Goal: Task Accomplishment & Management: Use online tool/utility

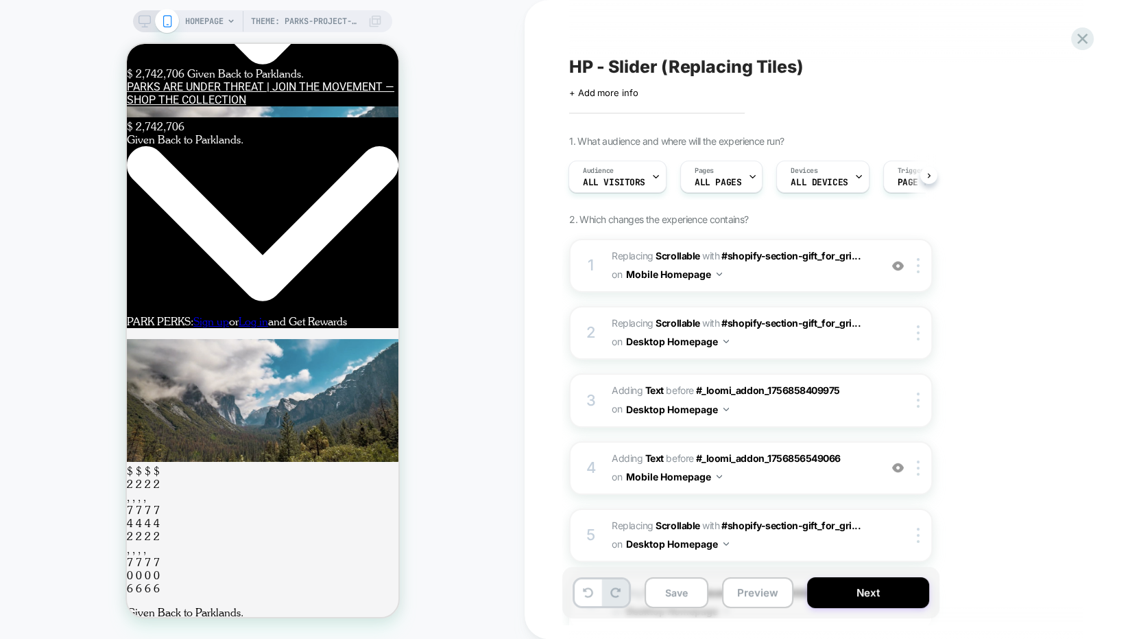
scroll to position [88, 0]
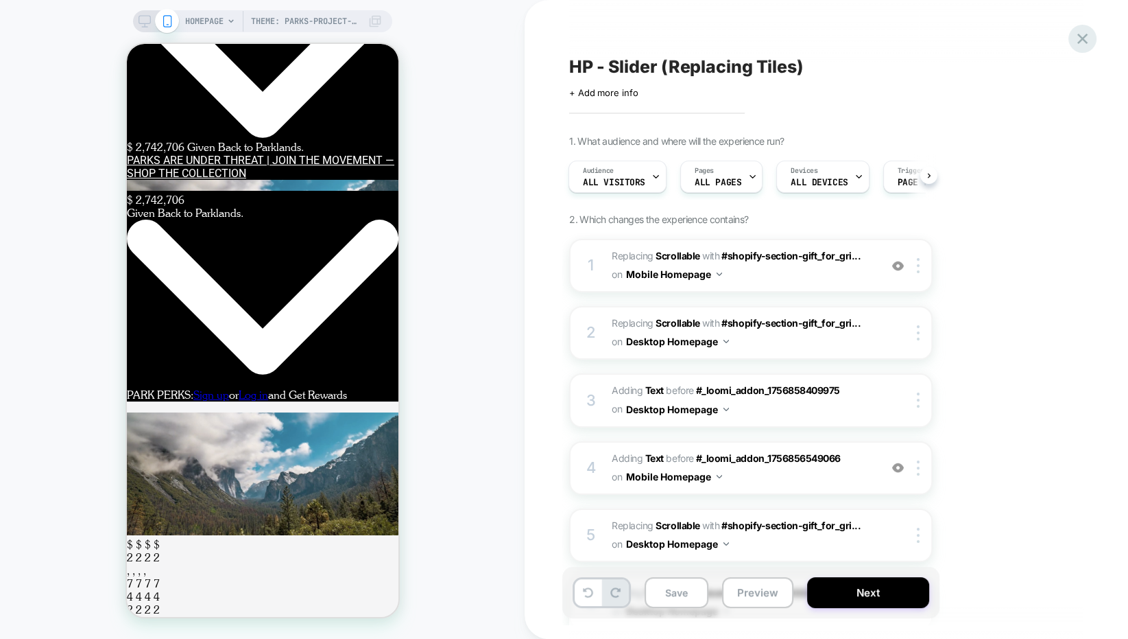
click at [1083, 30] on icon at bounding box center [1083, 38] width 19 height 19
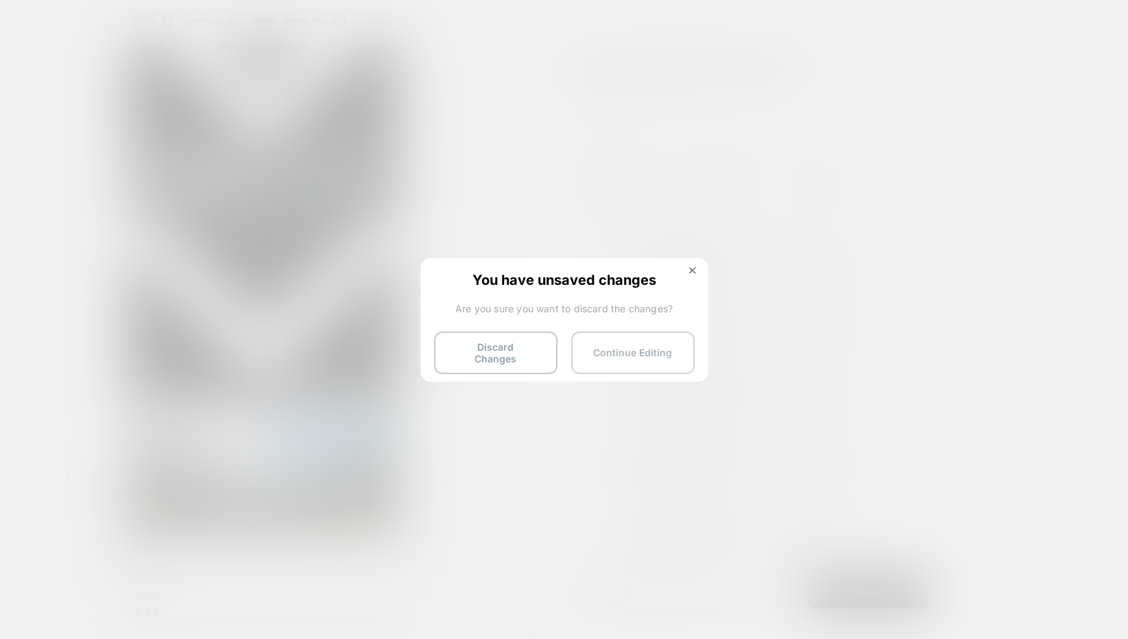
click at [625, 347] on button "Continue Editing" at bounding box center [632, 352] width 123 height 43
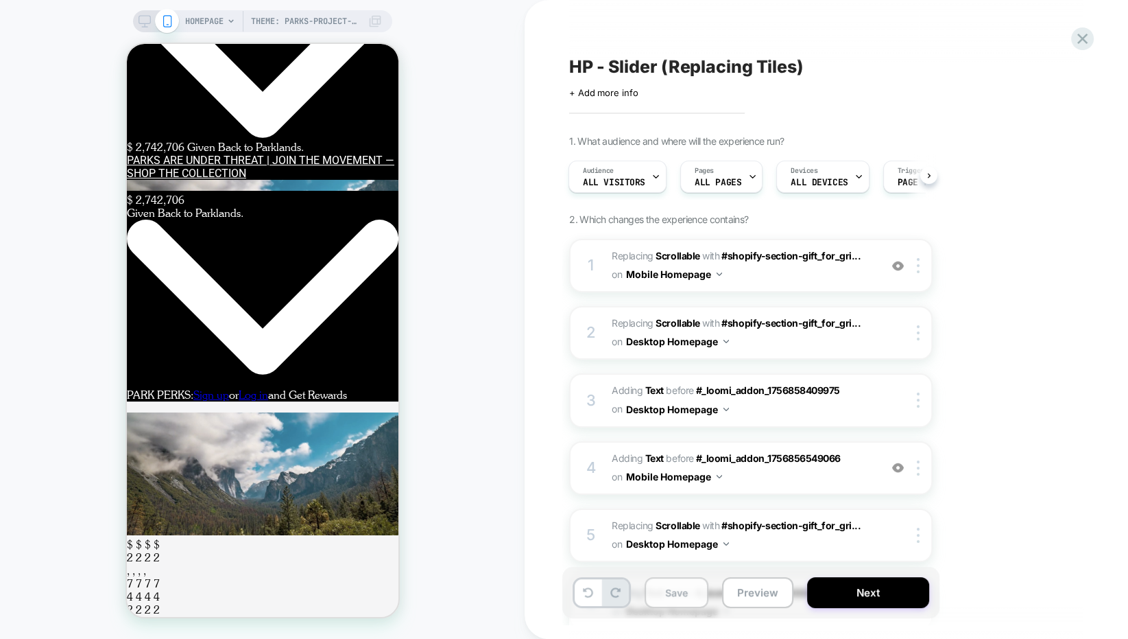
click at [695, 593] on button "Save" at bounding box center [677, 592] width 64 height 31
click at [1082, 35] on icon at bounding box center [1083, 38] width 19 height 19
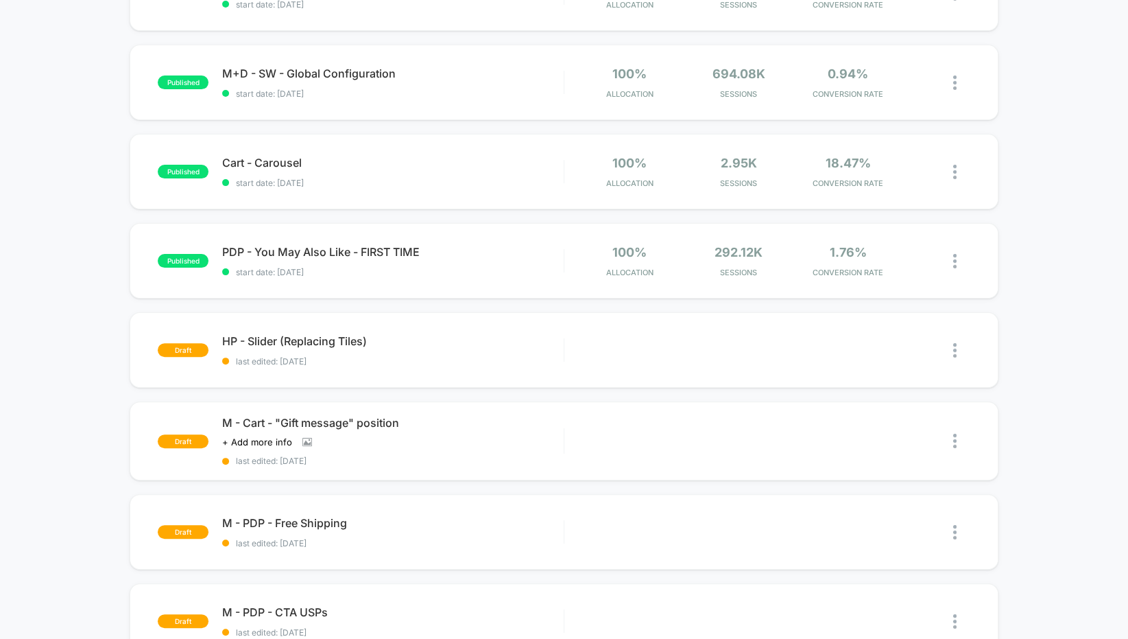
scroll to position [395, 0]
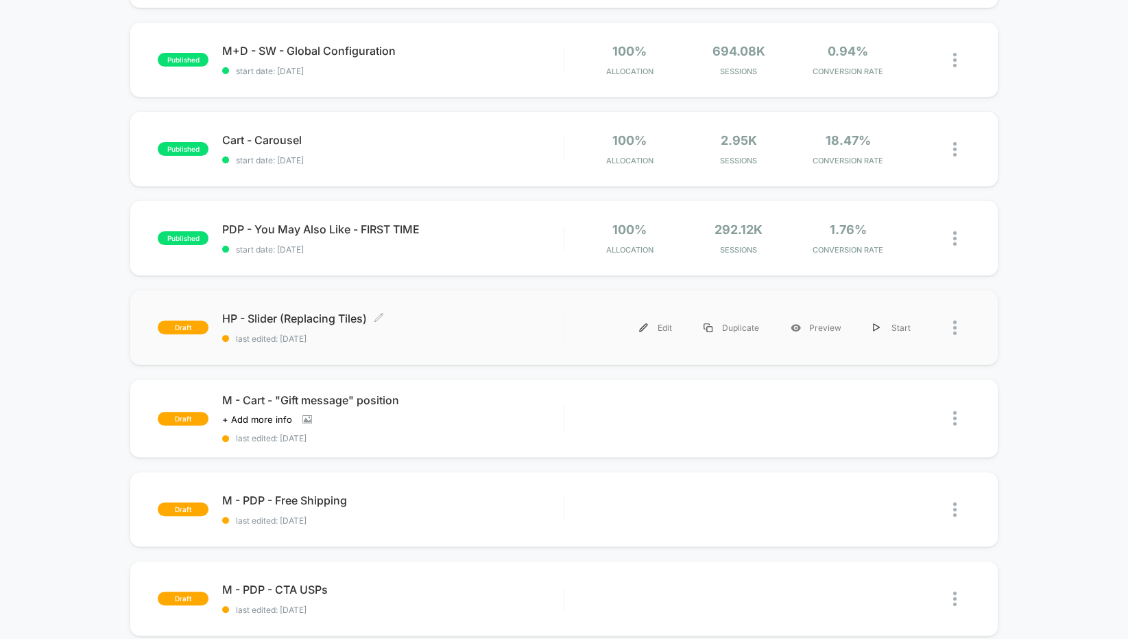
click at [421, 332] on div "HP - Slider (Replacing Tiles) Click to edit experience details Click to edit ex…" at bounding box center [393, 327] width 342 height 32
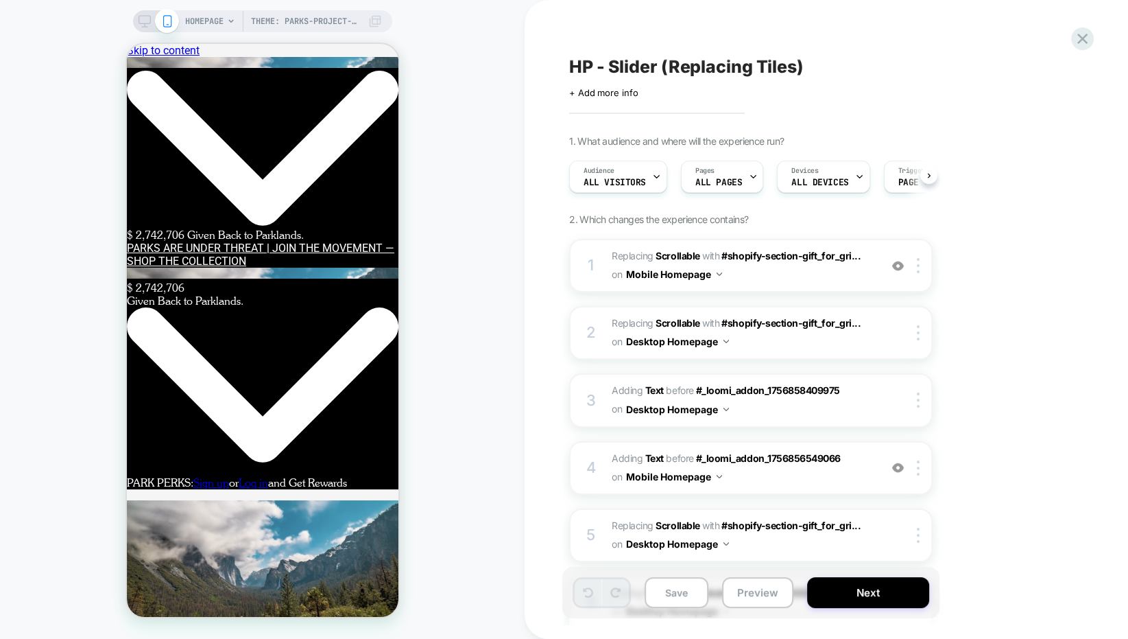
scroll to position [0, 1]
click at [347, 23] on span "Theme: Parks-Project-Theme/main" at bounding box center [306, 21] width 110 height 22
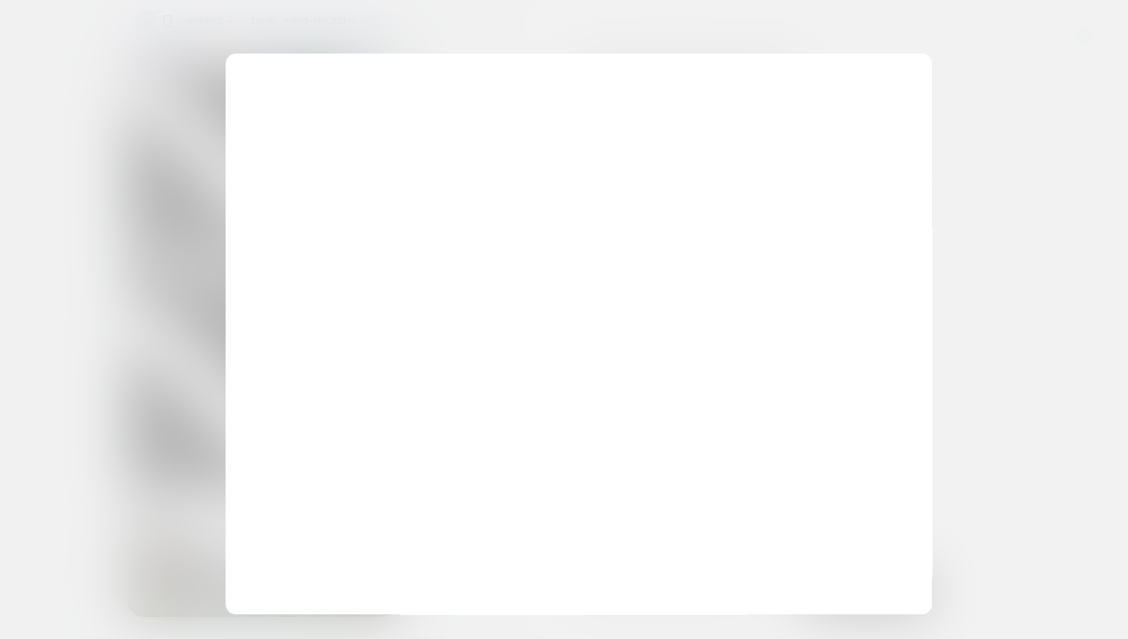
scroll to position [0, 0]
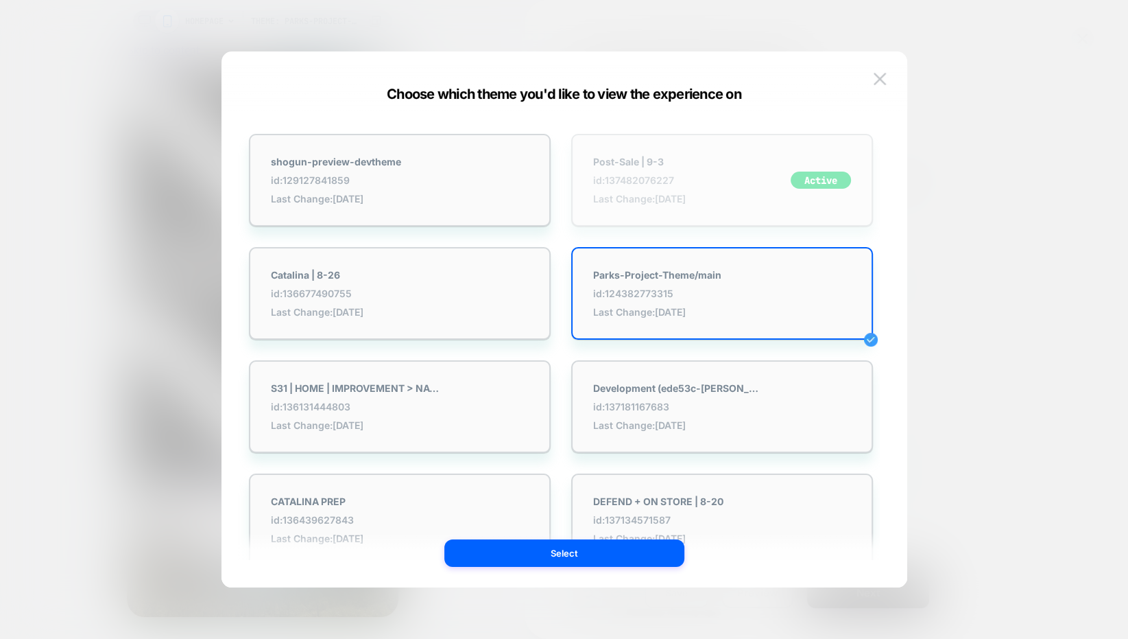
click at [686, 203] on span "Last Change: 9/3/2025" at bounding box center [639, 199] width 93 height 12
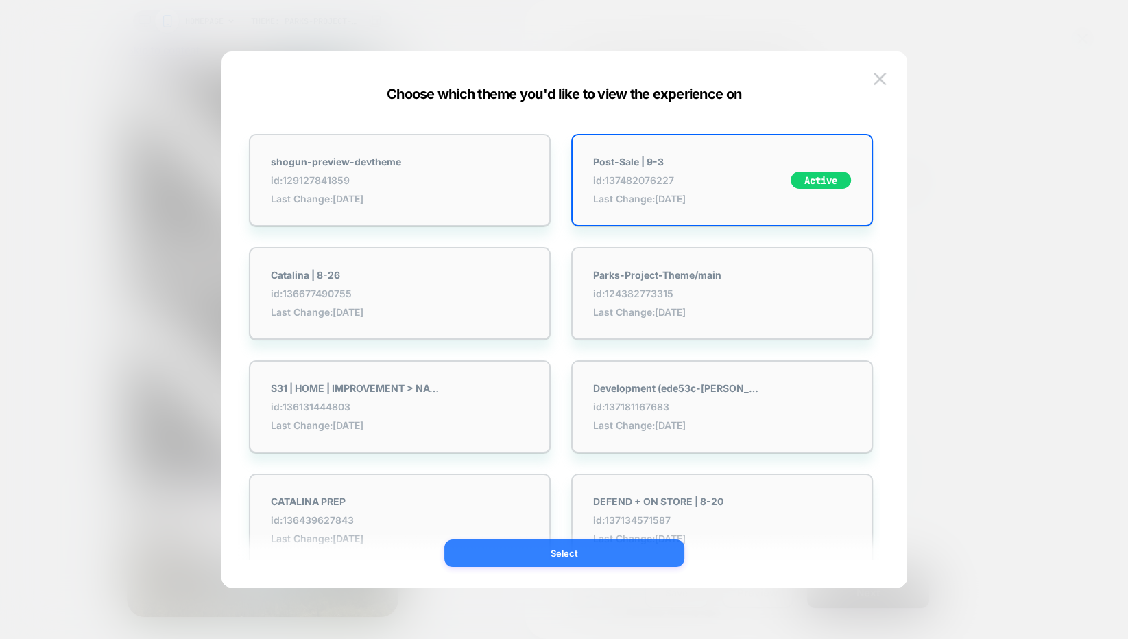
click at [598, 555] on button "Select" at bounding box center [565, 552] width 240 height 27
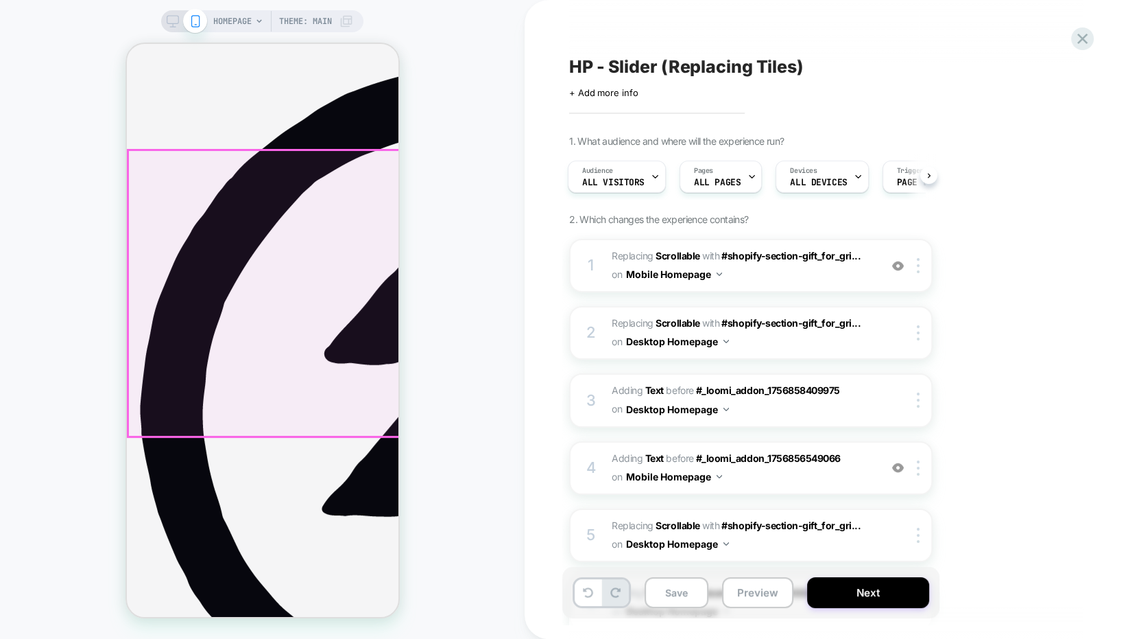
scroll to position [871, 0]
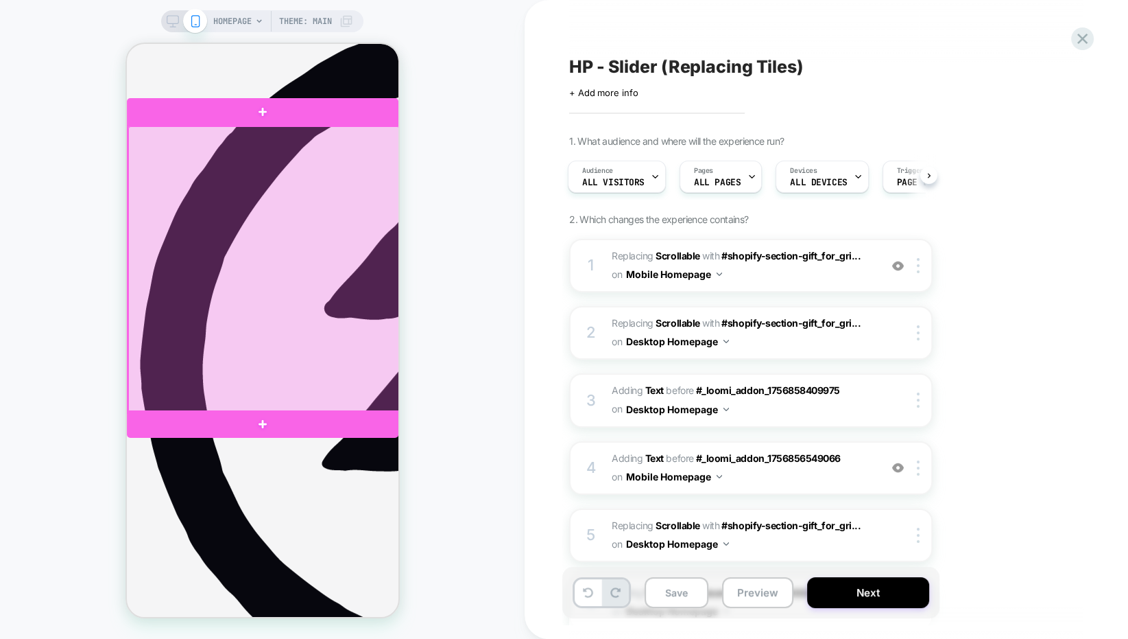
drag, startPoint x: 368, startPoint y: 252, endPoint x: 246, endPoint y: 251, distance: 122.1
click at [246, 251] on div at bounding box center [264, 269] width 272 height 286
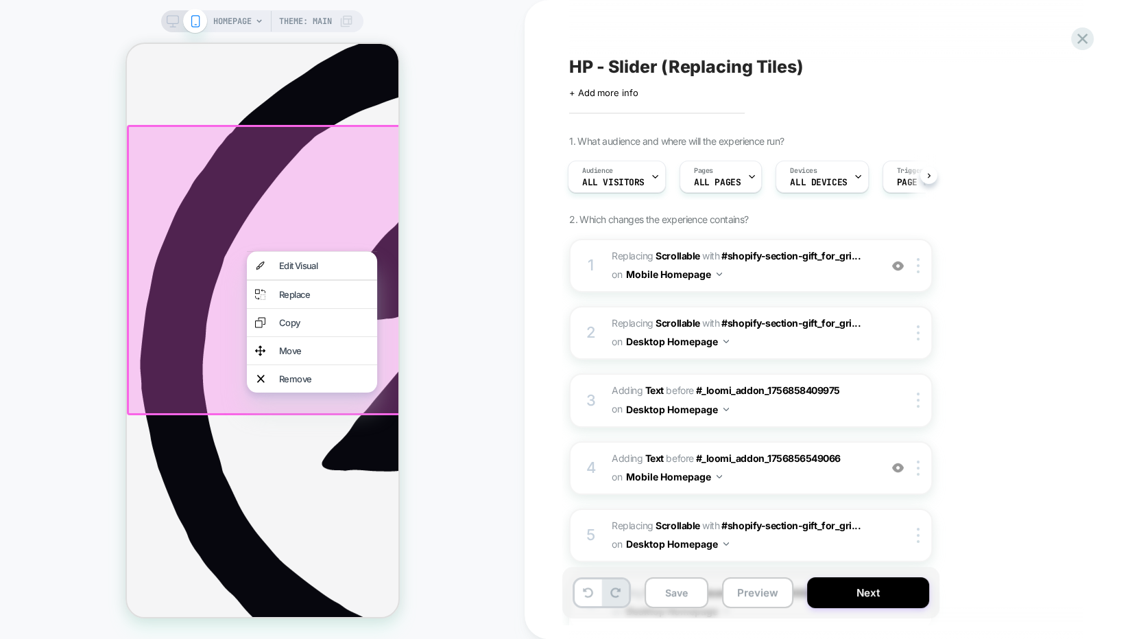
drag, startPoint x: 299, startPoint y: 252, endPoint x: 221, endPoint y: 192, distance: 98.8
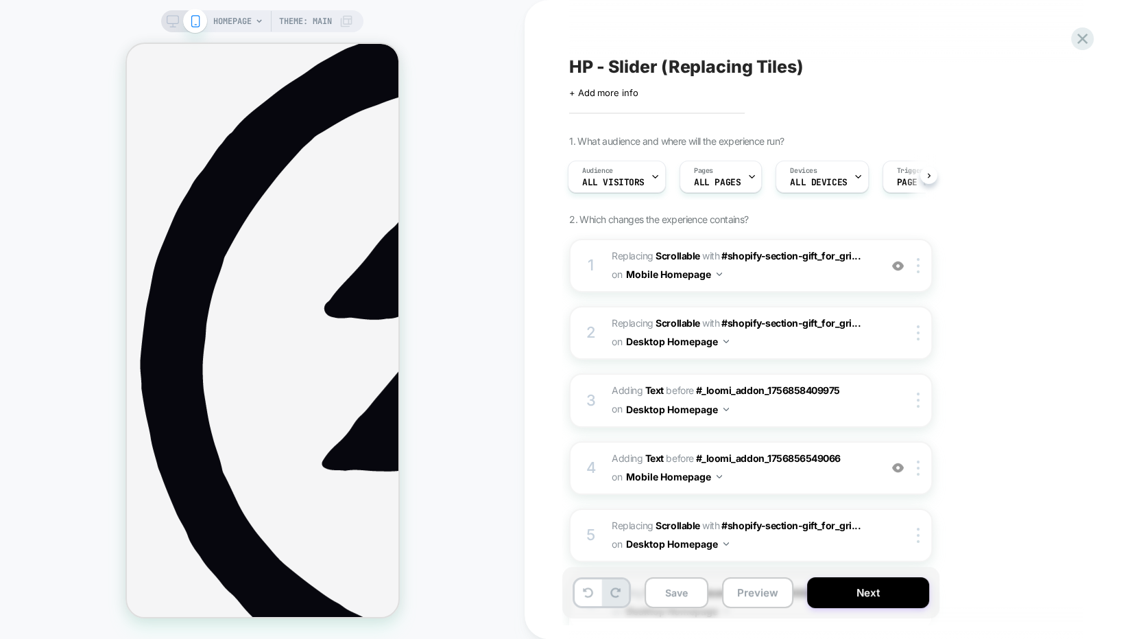
click at [431, 219] on div "HOMEPAGE Theme: MAIN" at bounding box center [262, 319] width 525 height 611
click at [761, 600] on button "Preview" at bounding box center [757, 592] width 71 height 31
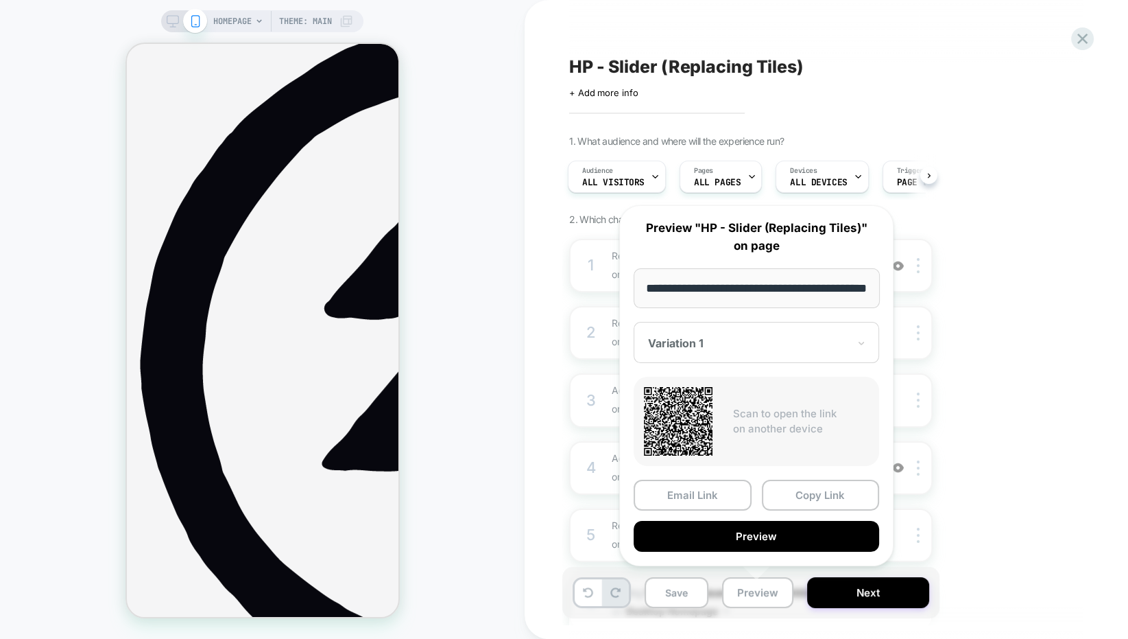
scroll to position [0, 0]
click at [471, 230] on div "HOMEPAGE Theme: MAIN" at bounding box center [262, 319] width 525 height 611
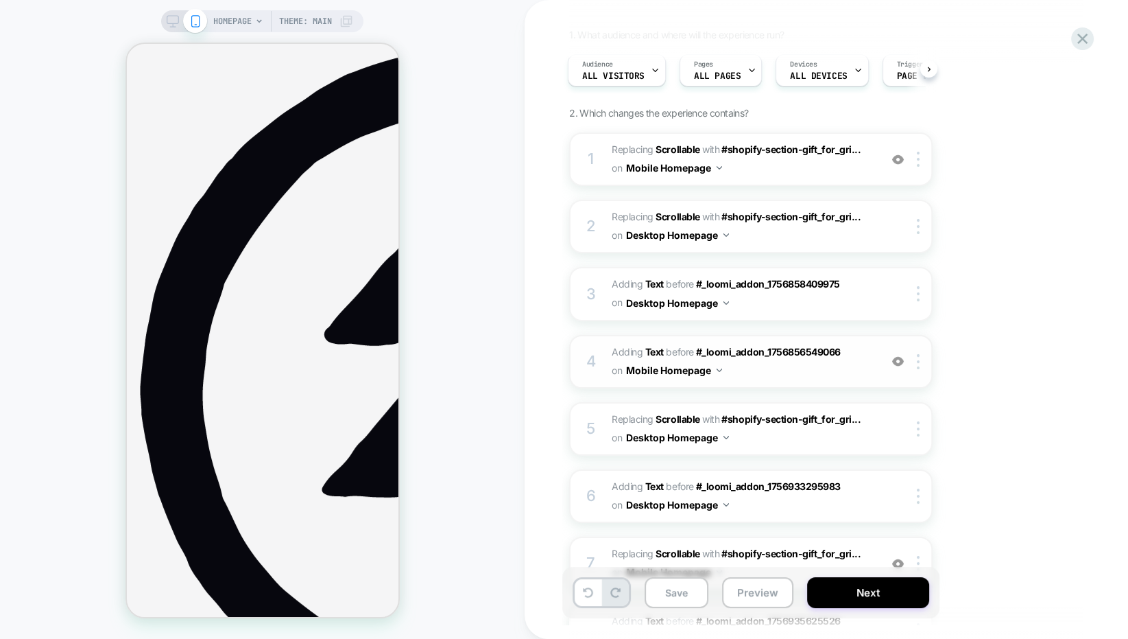
scroll to position [148, 0]
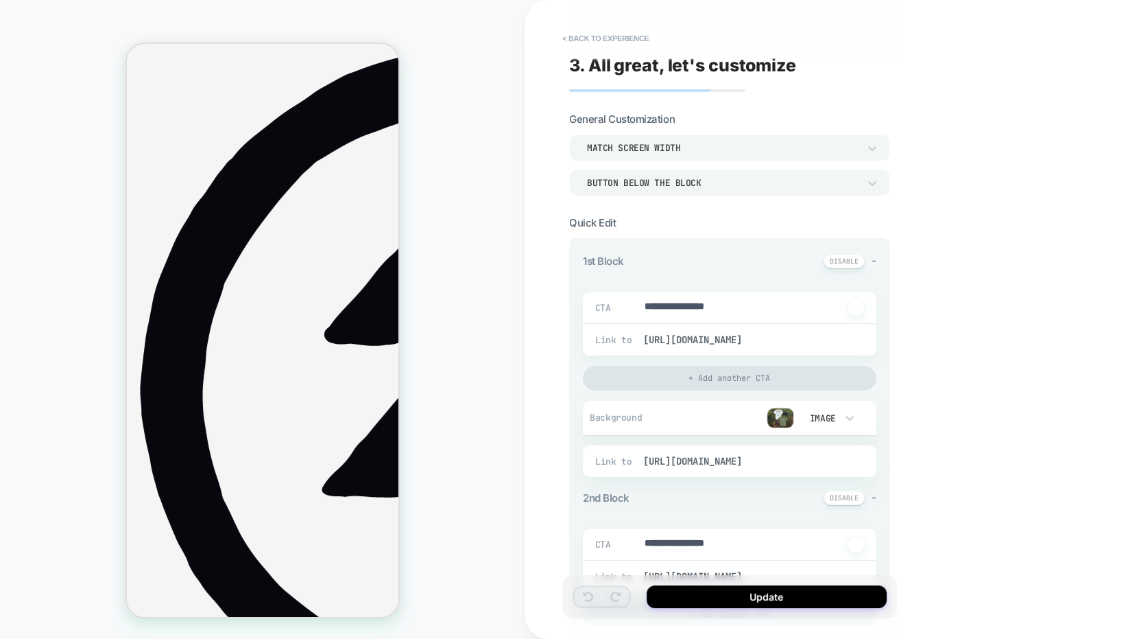
scroll to position [787, 0]
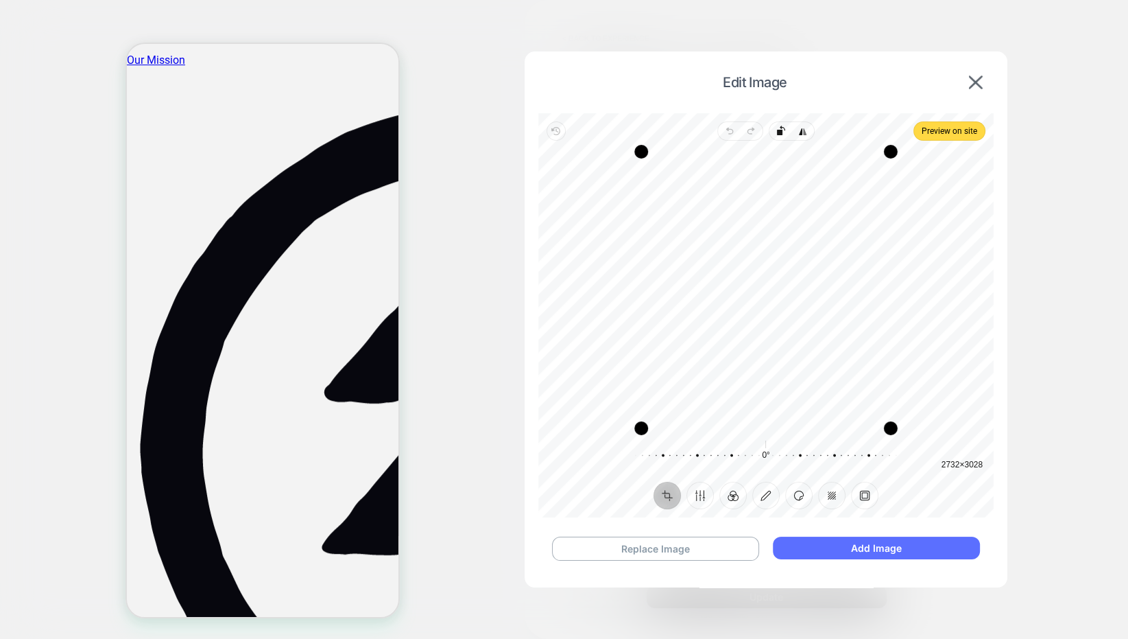
click at [814, 548] on button "Add Image" at bounding box center [876, 547] width 206 height 23
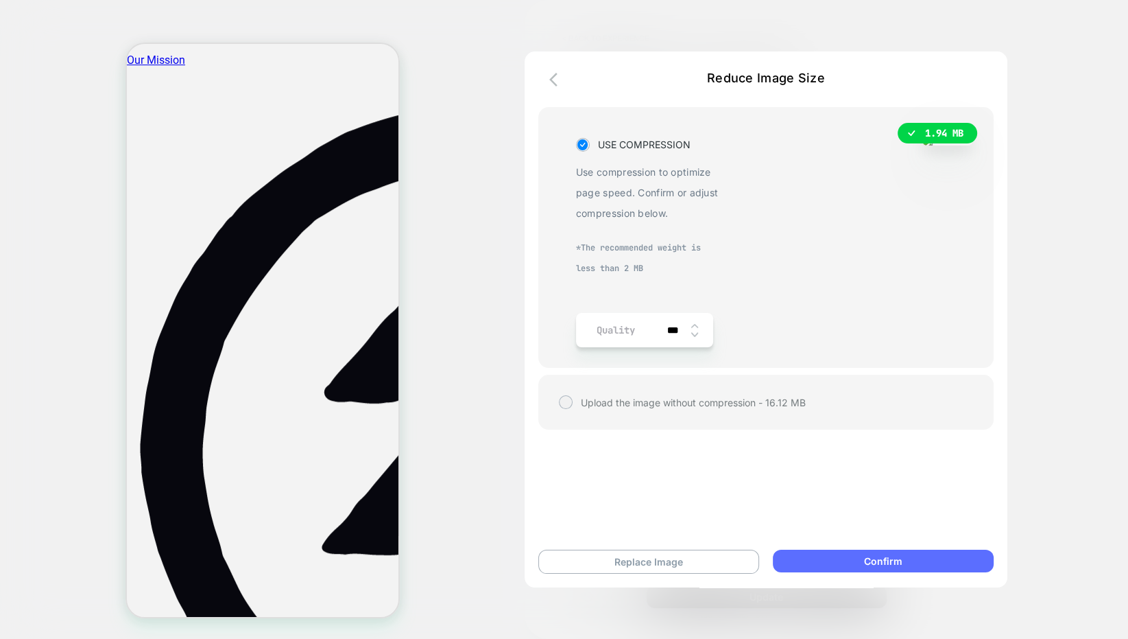
click at [834, 560] on button "Confirm" at bounding box center [883, 560] width 220 height 23
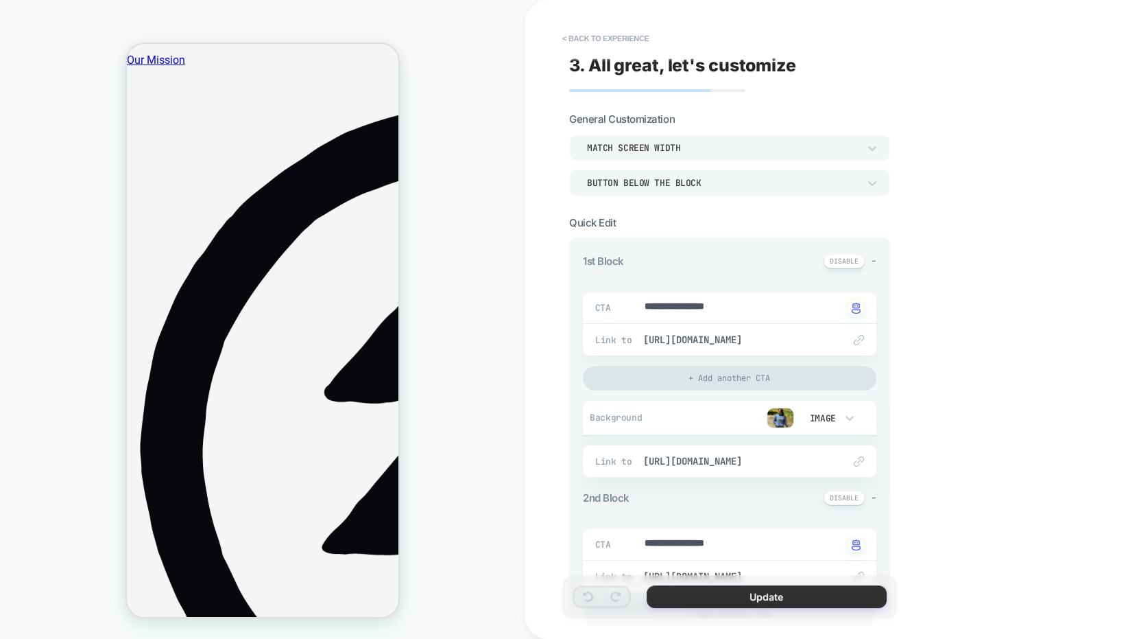
type textarea "*"
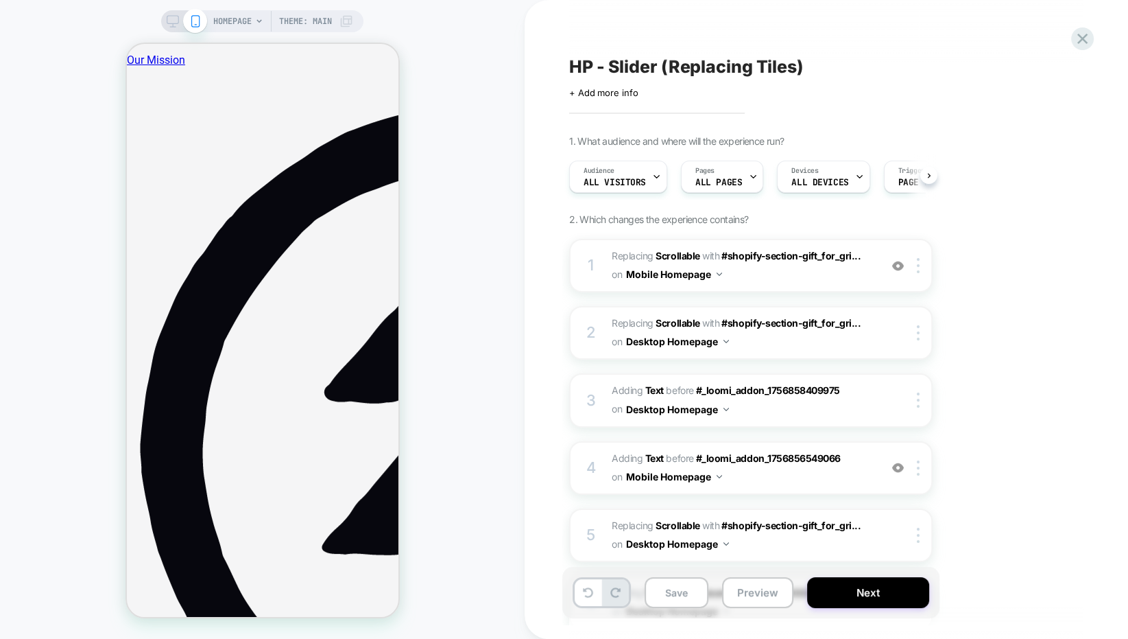
scroll to position [0, 1]
click at [683, 598] on button "Save" at bounding box center [677, 592] width 64 height 31
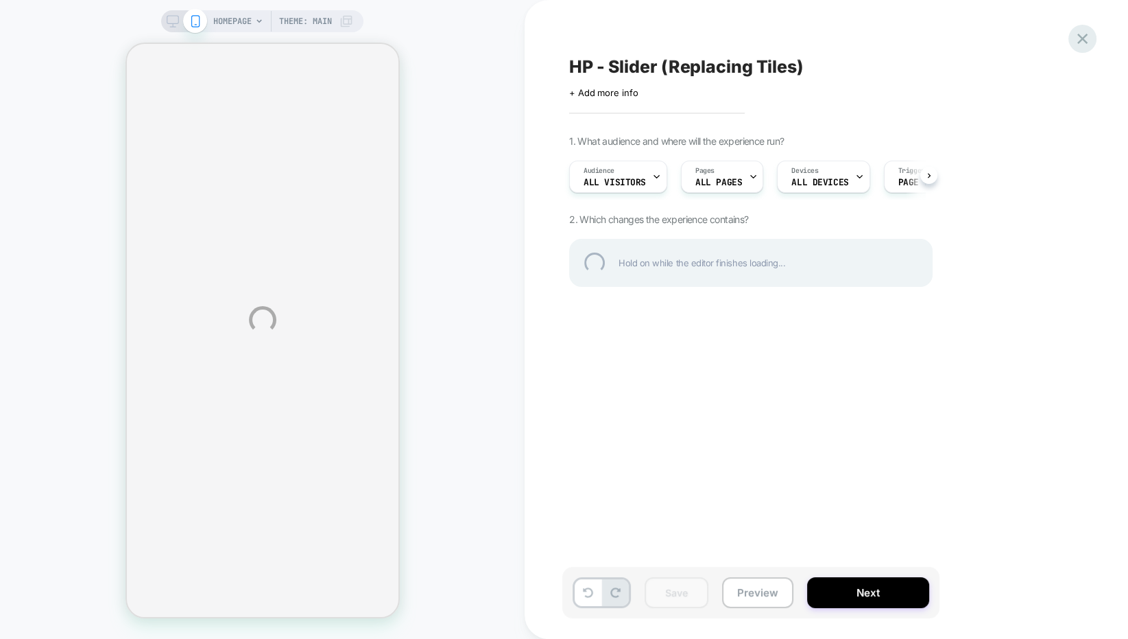
click at [1081, 36] on div at bounding box center [1083, 39] width 28 height 28
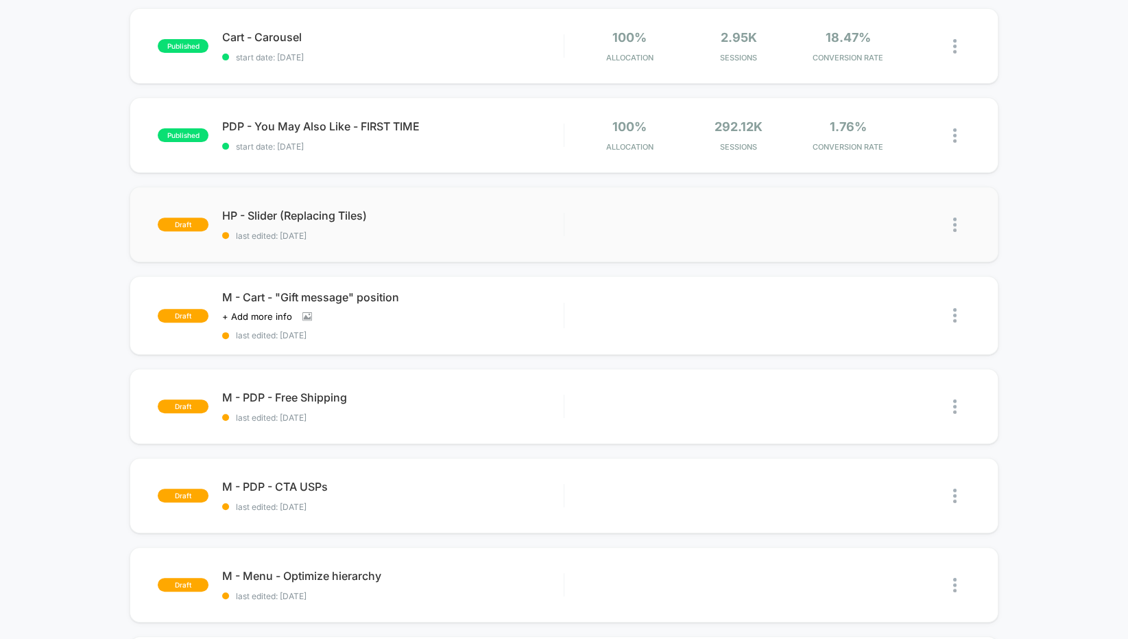
scroll to position [480, 0]
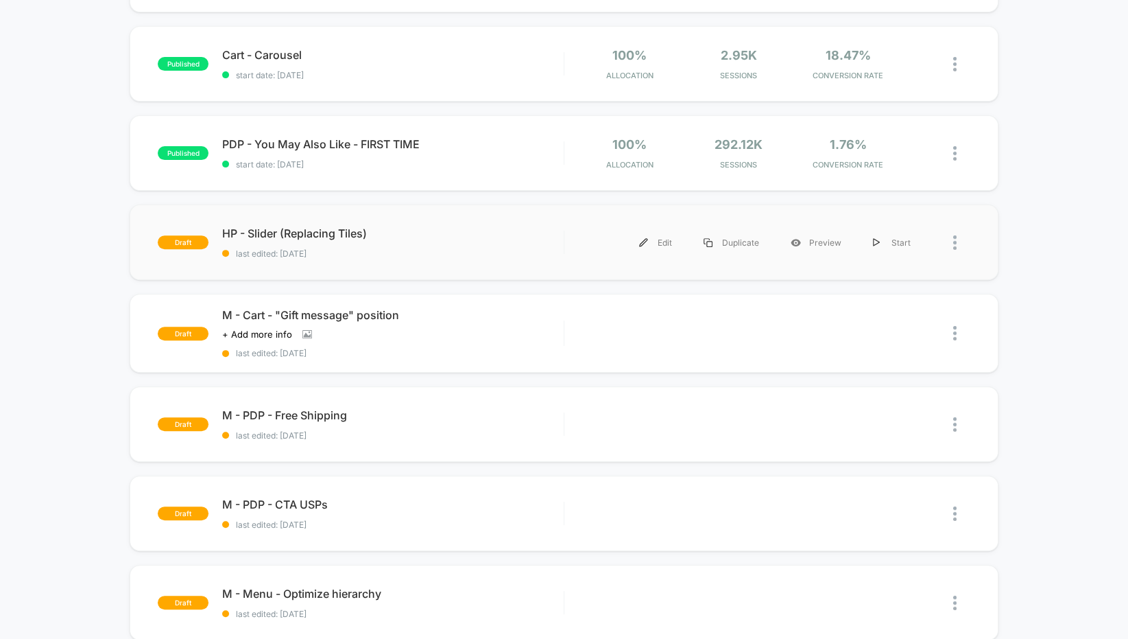
click at [416, 226] on span "HP - Slider (Replacing Tiles)" at bounding box center [393, 233] width 342 height 14
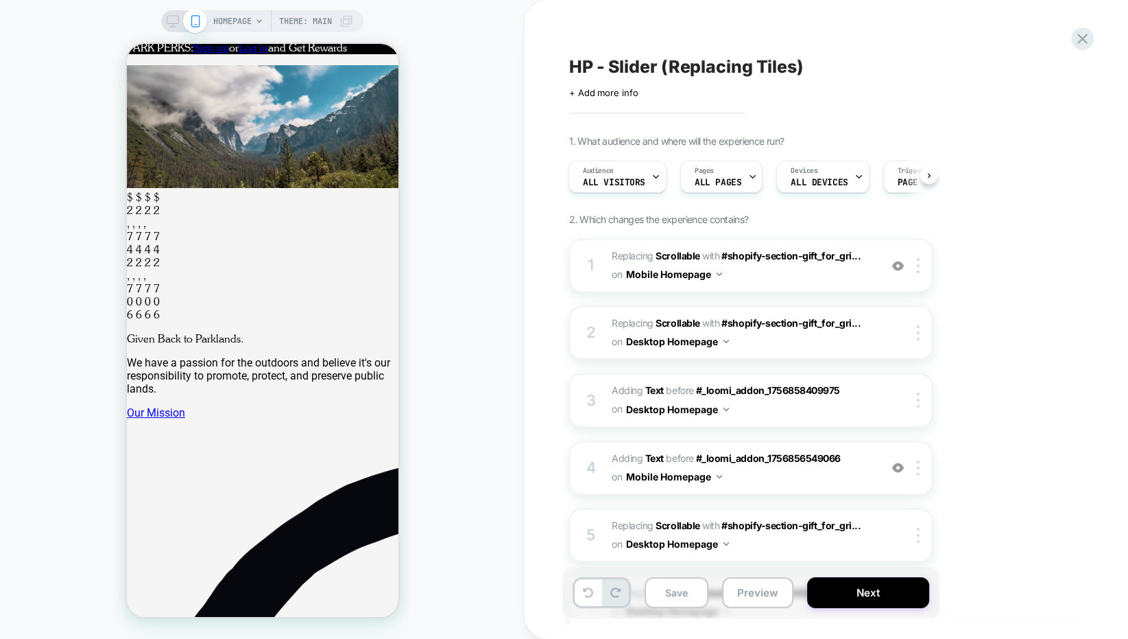
scroll to position [686, 0]
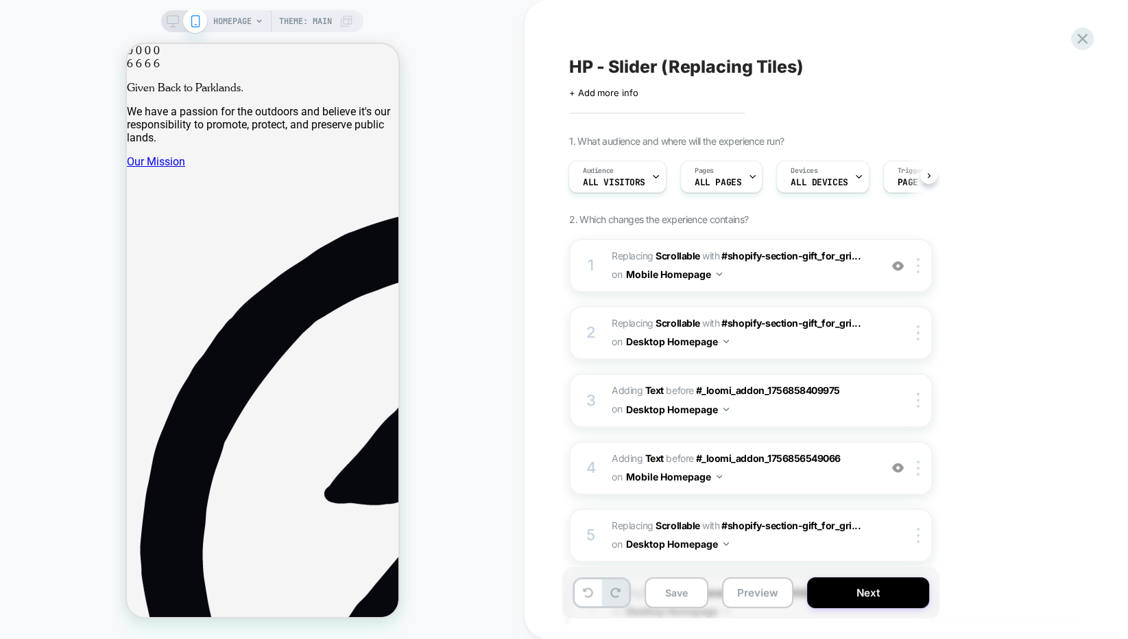
click at [179, 18] on div at bounding box center [184, 21] width 35 height 12
click at [171, 20] on icon at bounding box center [173, 21] width 12 height 12
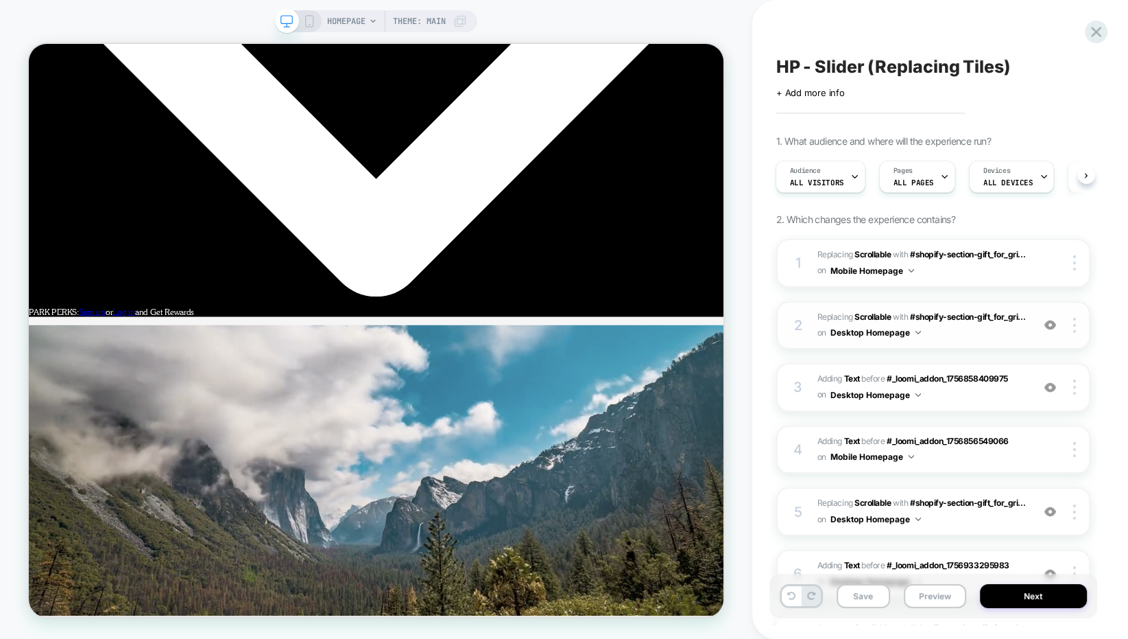
click at [962, 329] on span "#_loomi_addon_1756858409975 Replacing Scrollable WITH #shopify-section-gift_for…" at bounding box center [922, 325] width 208 height 32
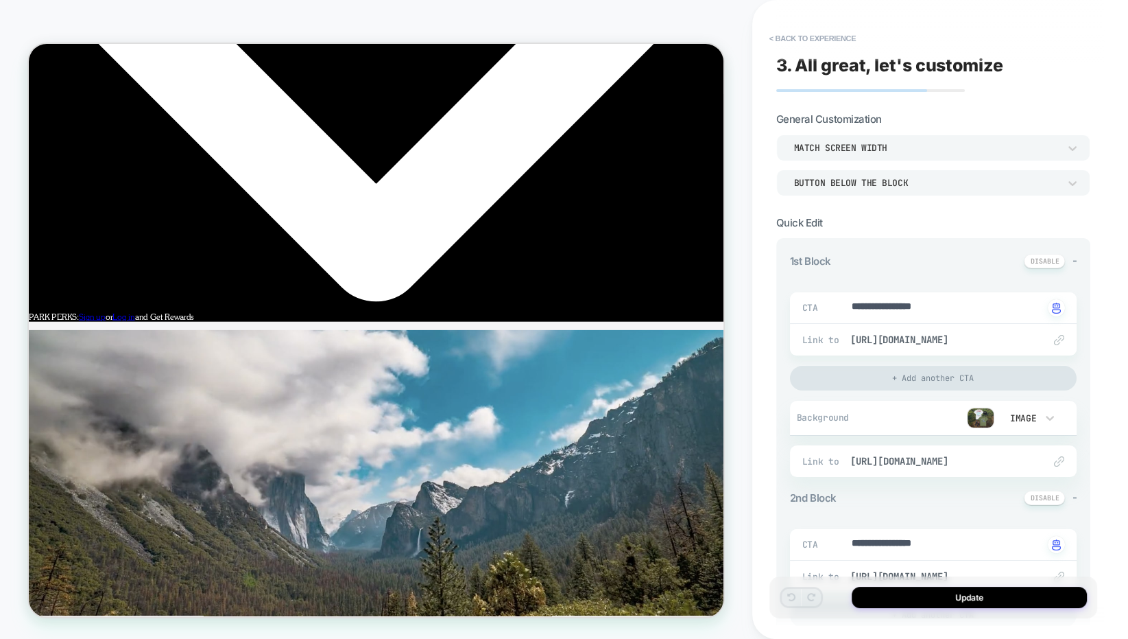
click at [982, 415] on img at bounding box center [980, 417] width 27 height 21
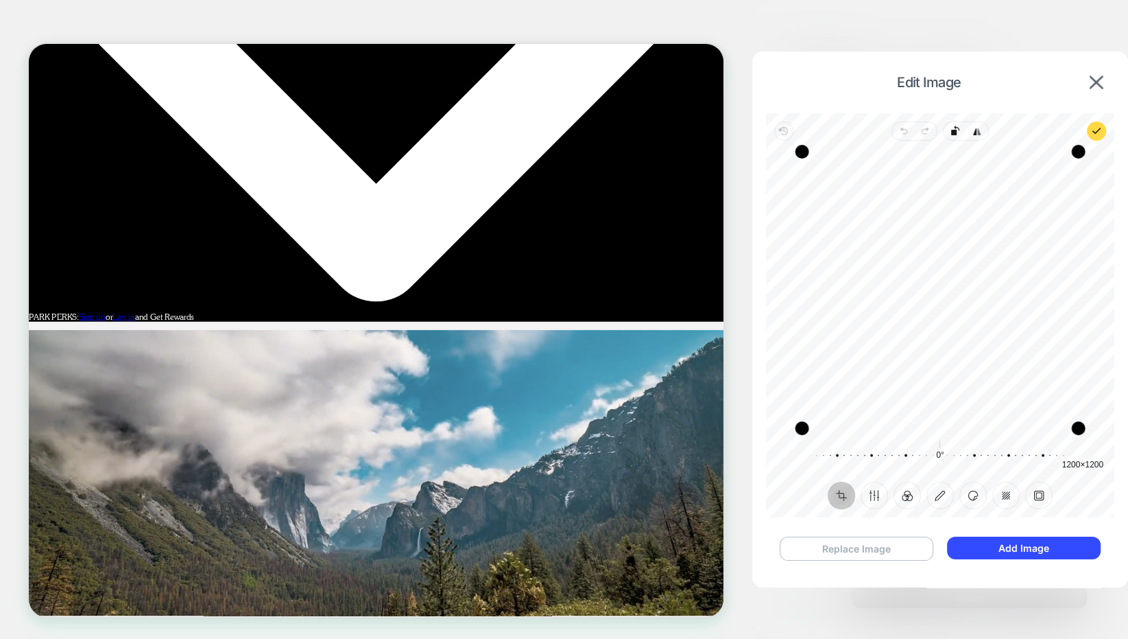
click at [840, 549] on button "Replace Image" at bounding box center [857, 548] width 154 height 24
click at [0, 0] on button "Add Image" at bounding box center [0, 0] width 0 height 0
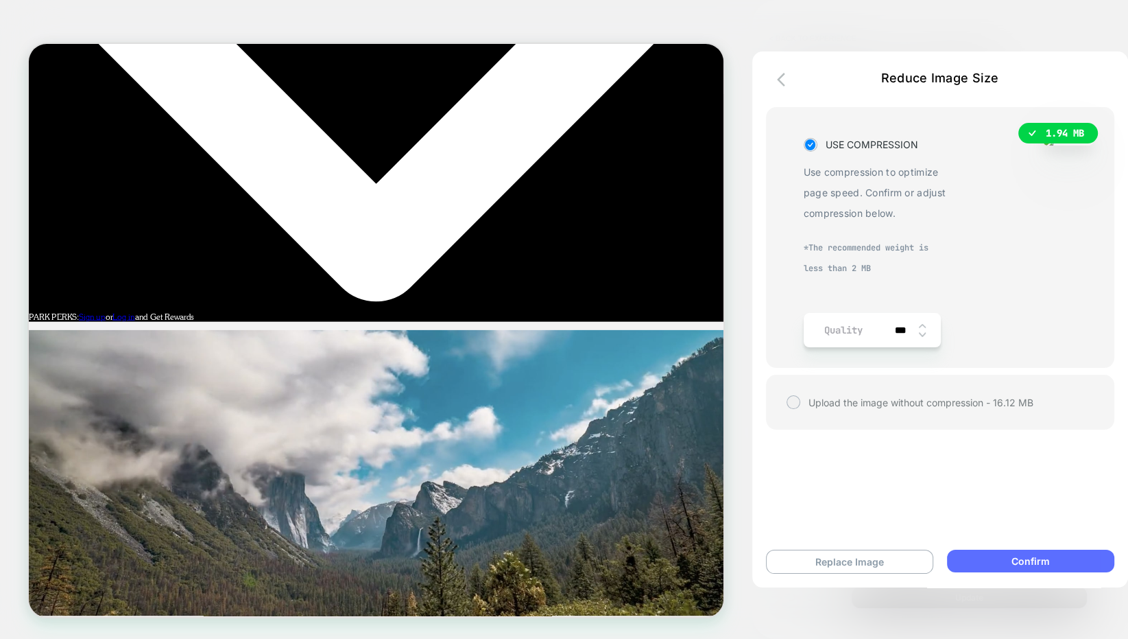
click at [1058, 564] on button "Confirm" at bounding box center [1030, 560] width 167 height 23
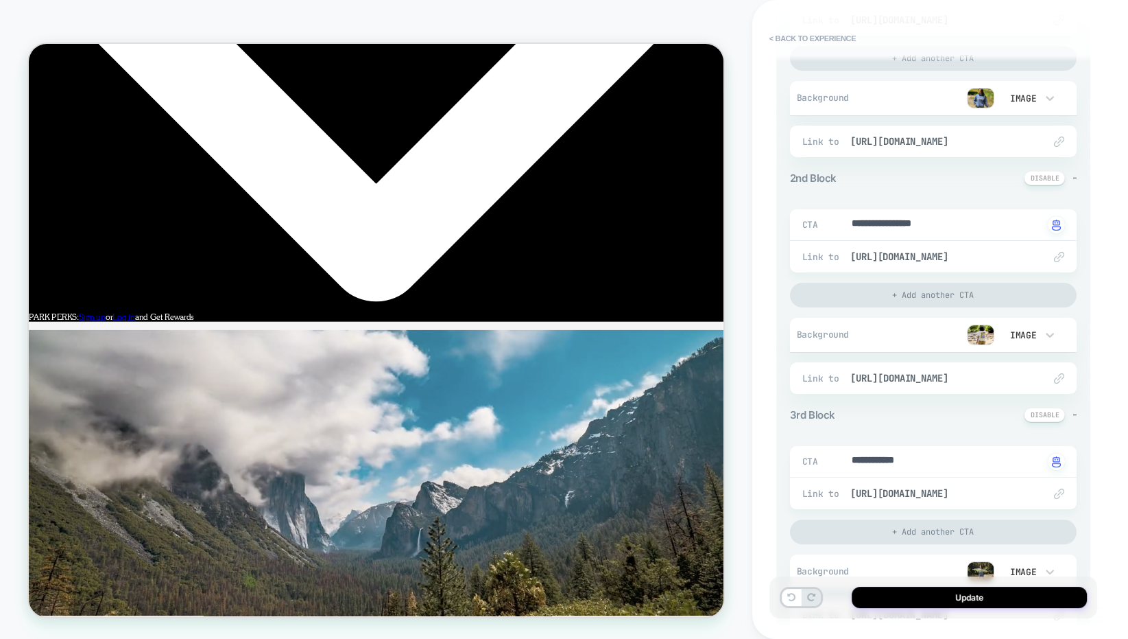
scroll to position [326, 0]
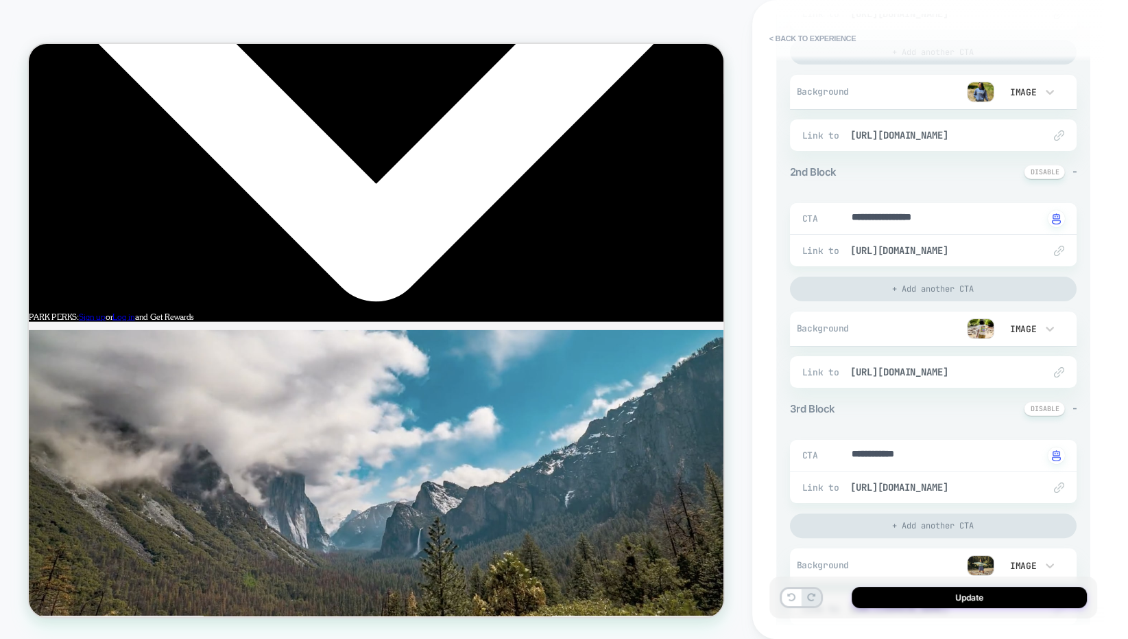
click at [986, 327] on img at bounding box center [980, 328] width 27 height 21
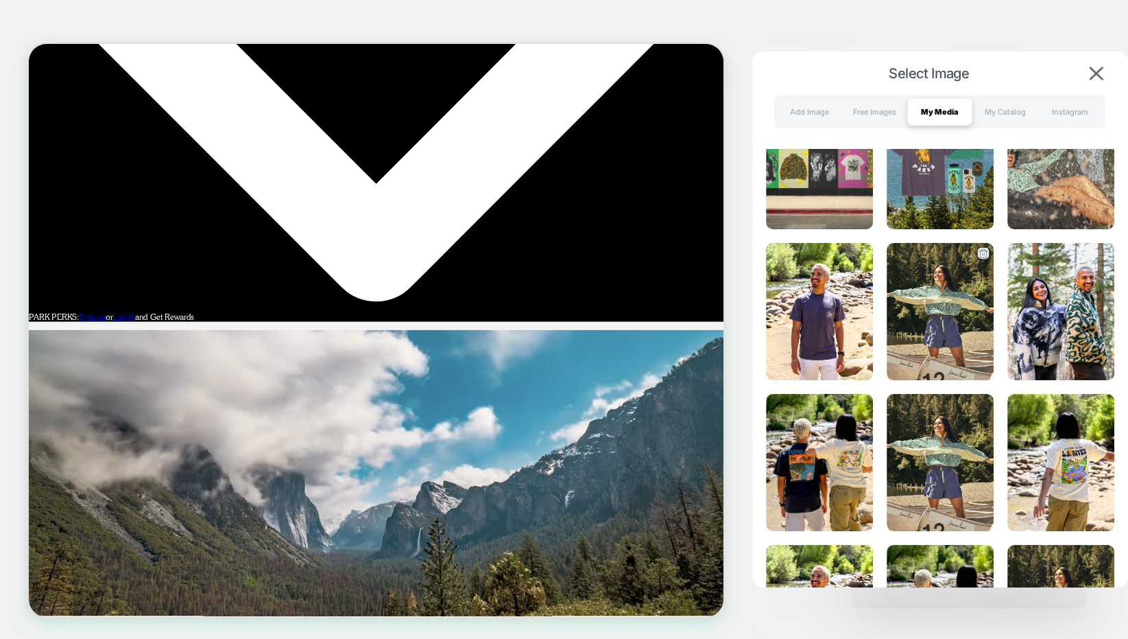
scroll to position [1404, 0]
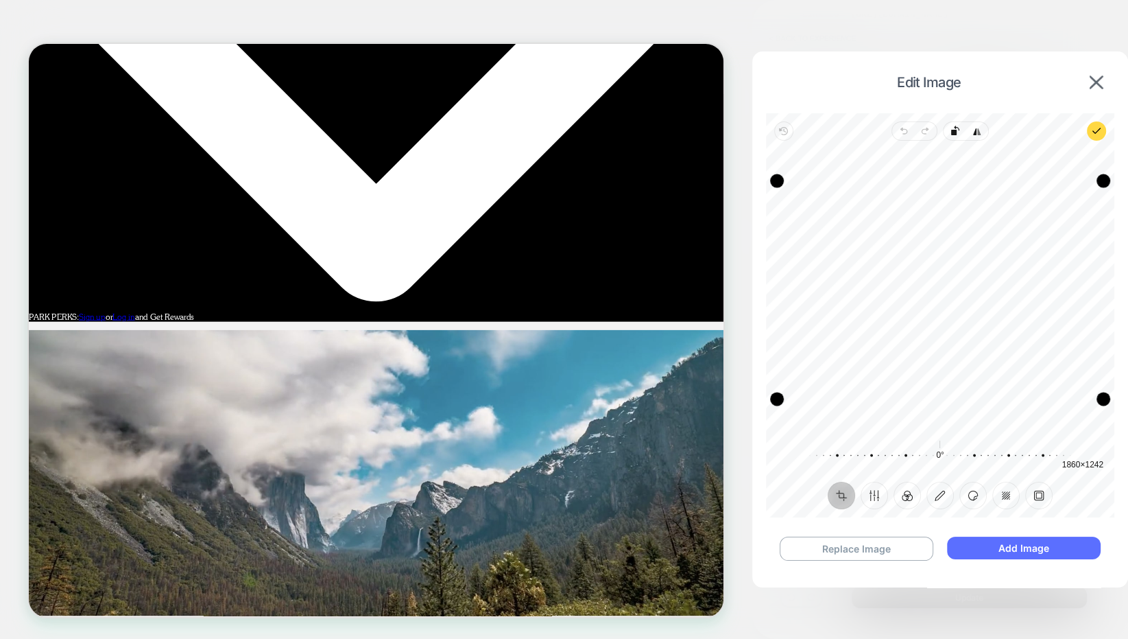
click at [1041, 547] on button "Add Image" at bounding box center [1024, 547] width 154 height 23
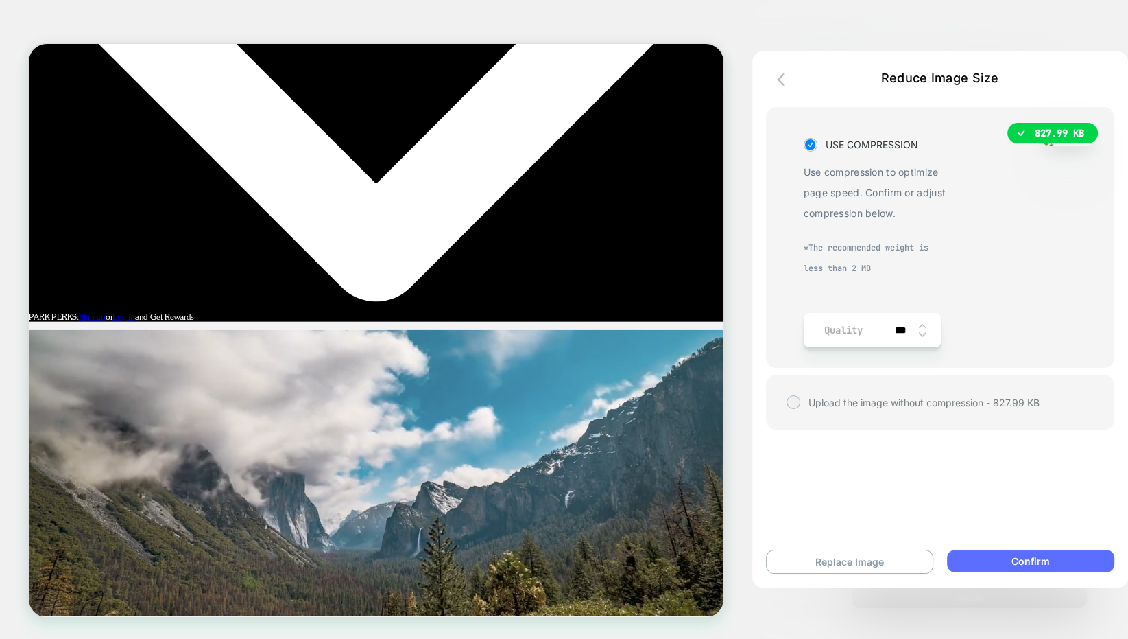
click at [1036, 565] on button "Confirm" at bounding box center [1030, 560] width 167 height 23
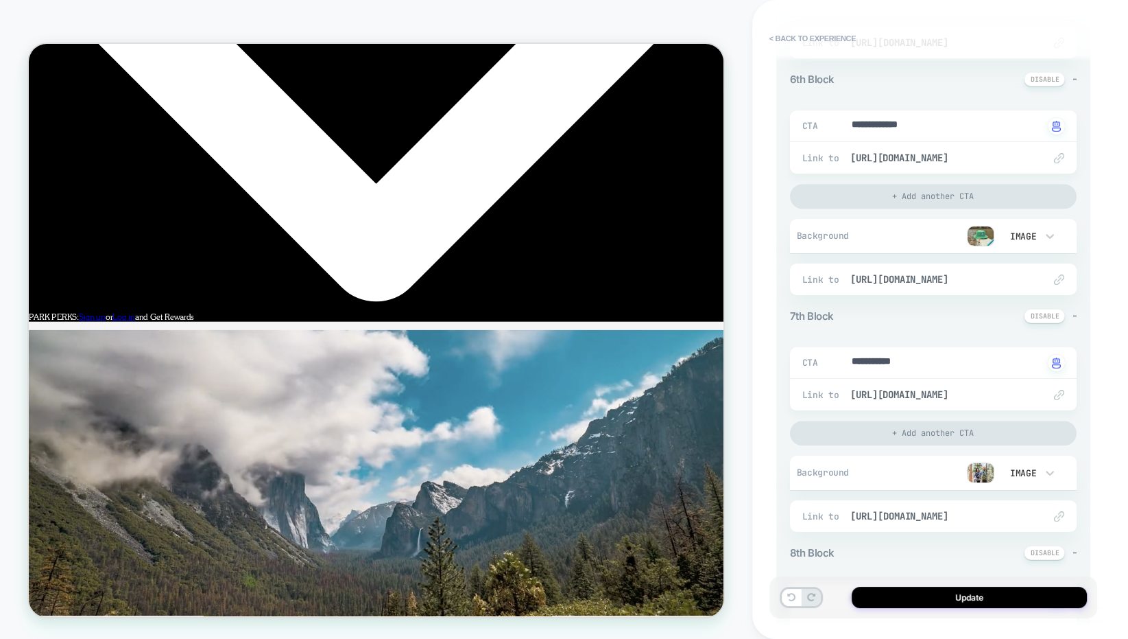
scroll to position [1437, 0]
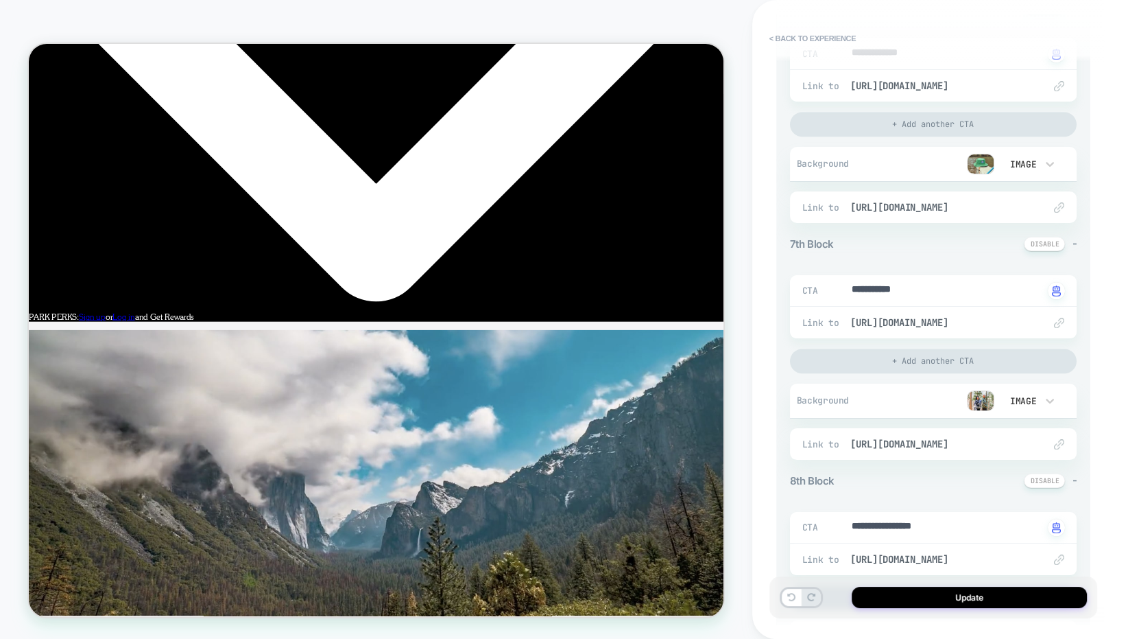
click at [0, 0] on img at bounding box center [0, 0] width 0 height 0
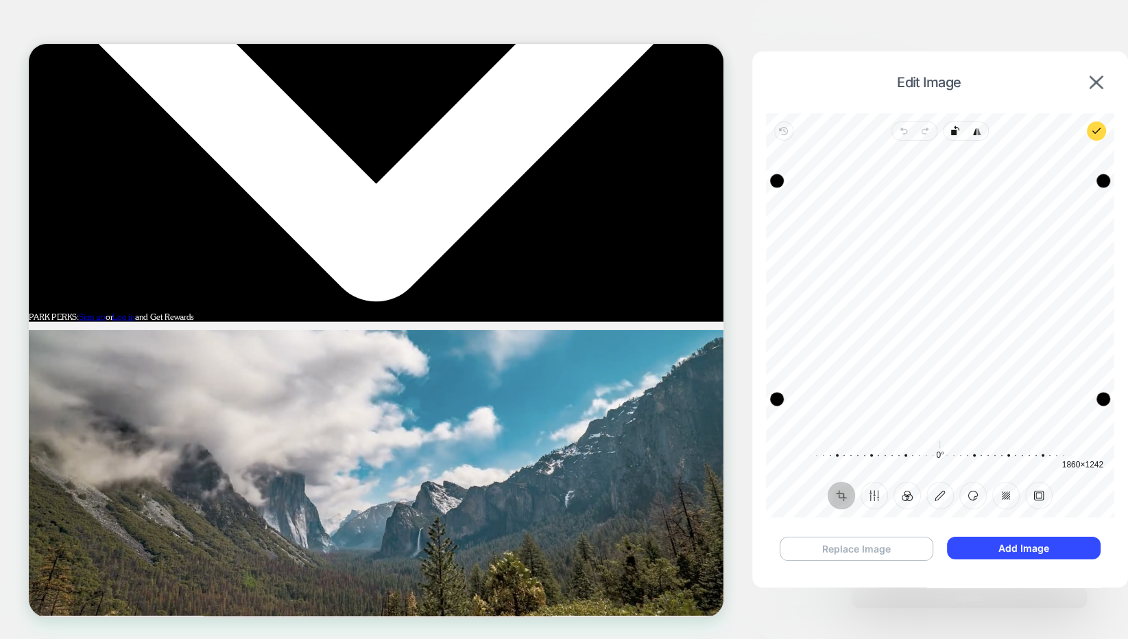
click at [870, 550] on button "Replace Image" at bounding box center [857, 548] width 154 height 24
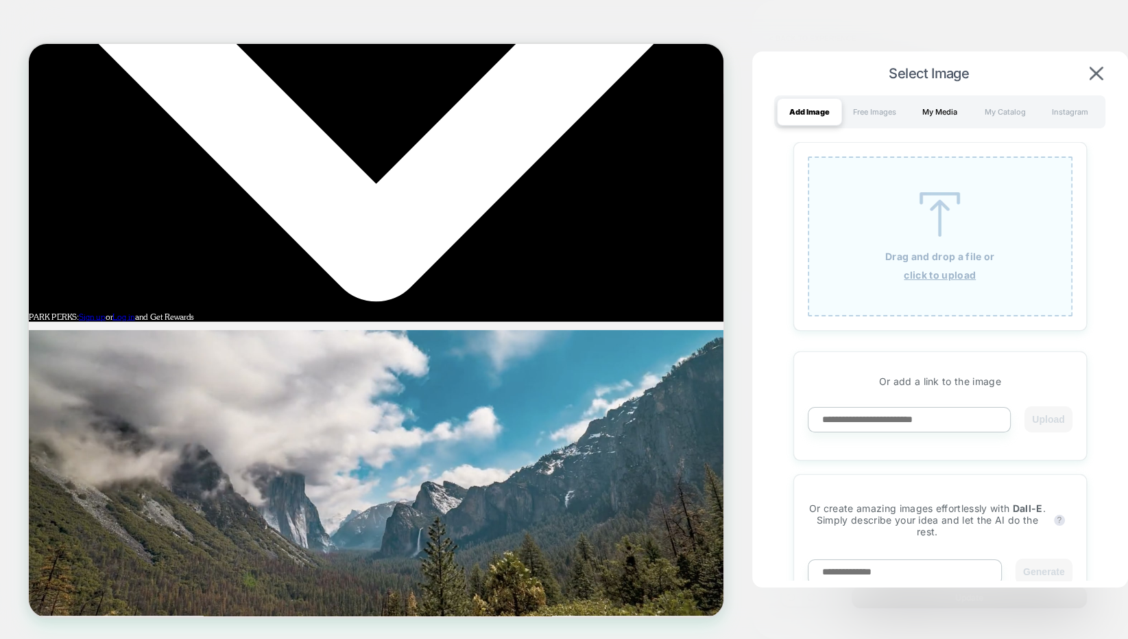
click at [937, 112] on div "My Media" at bounding box center [940, 111] width 65 height 27
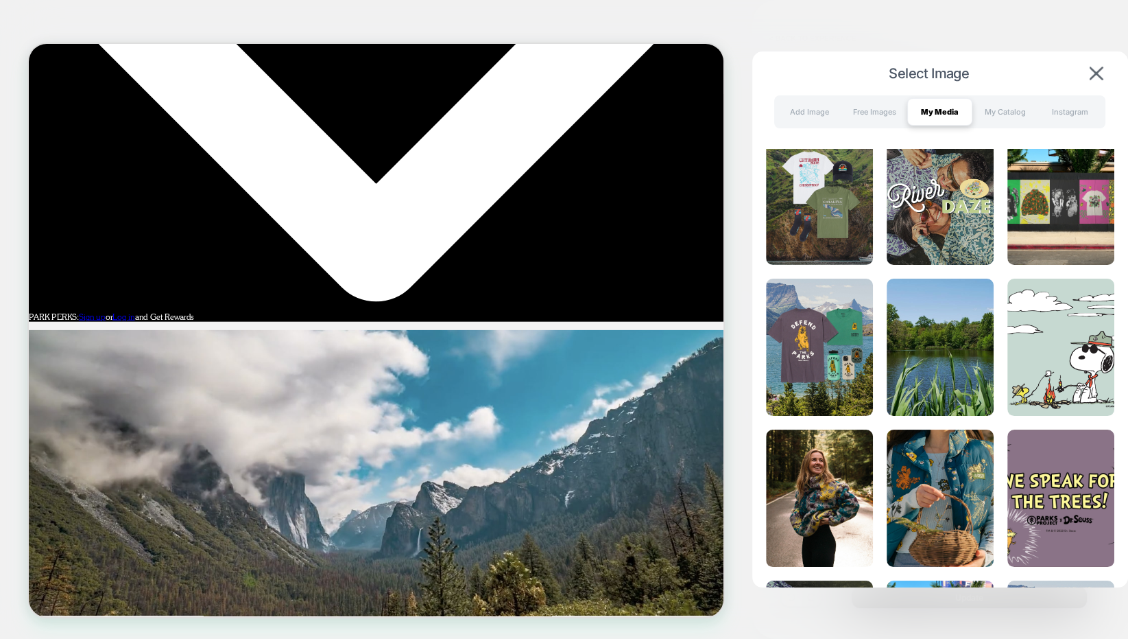
scroll to position [1049, 0]
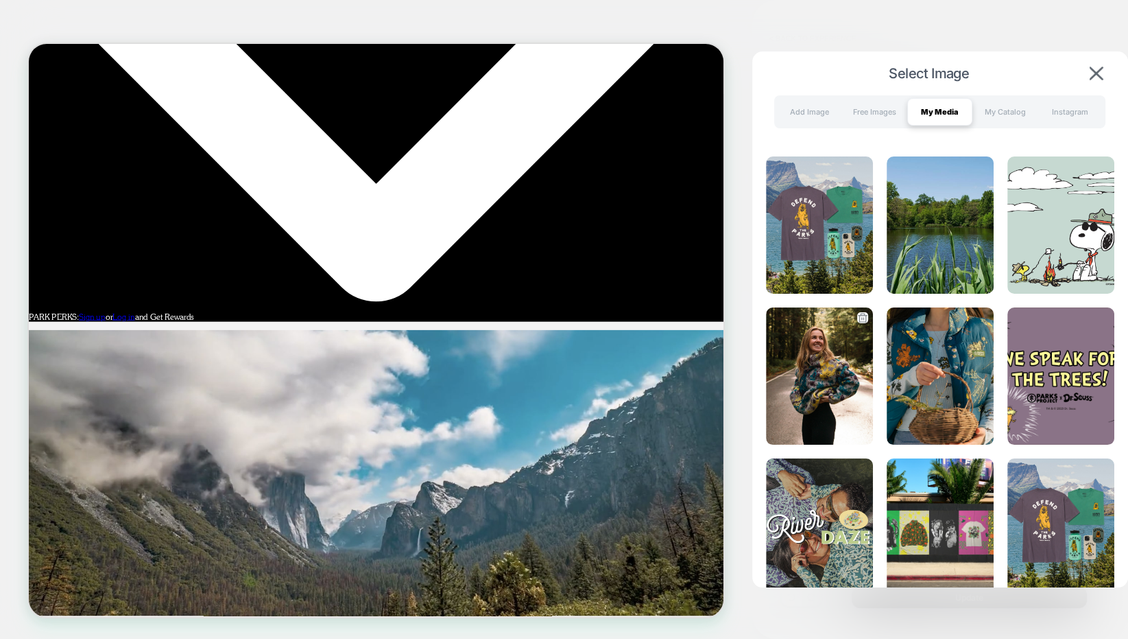
click at [834, 362] on img at bounding box center [819, 375] width 107 height 137
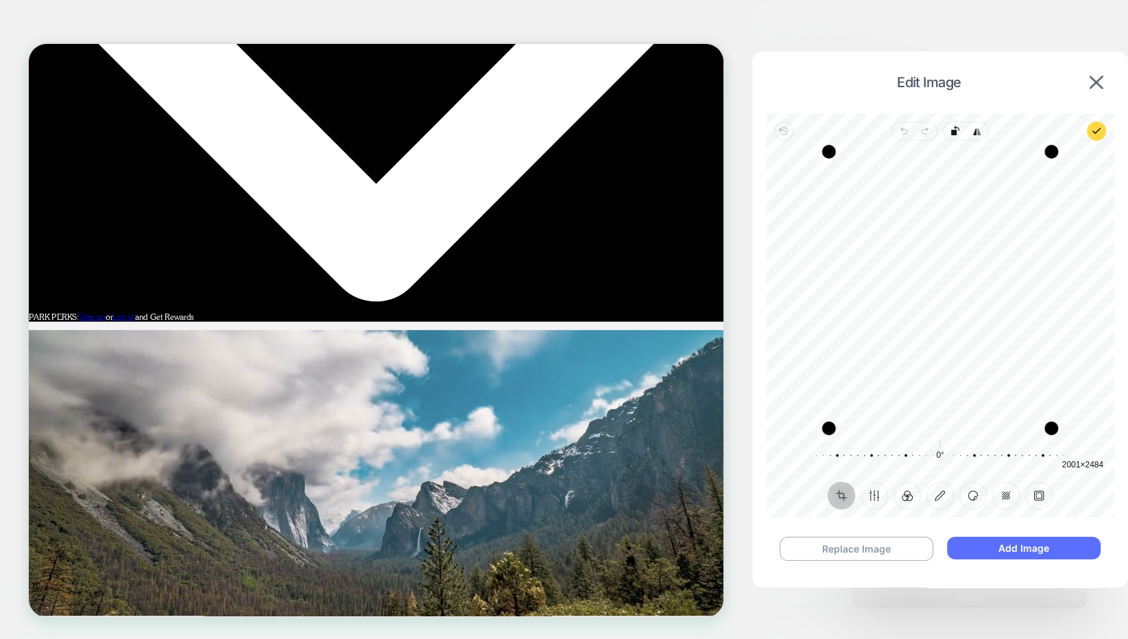
click at [986, 544] on button "Add Image" at bounding box center [1024, 547] width 154 height 23
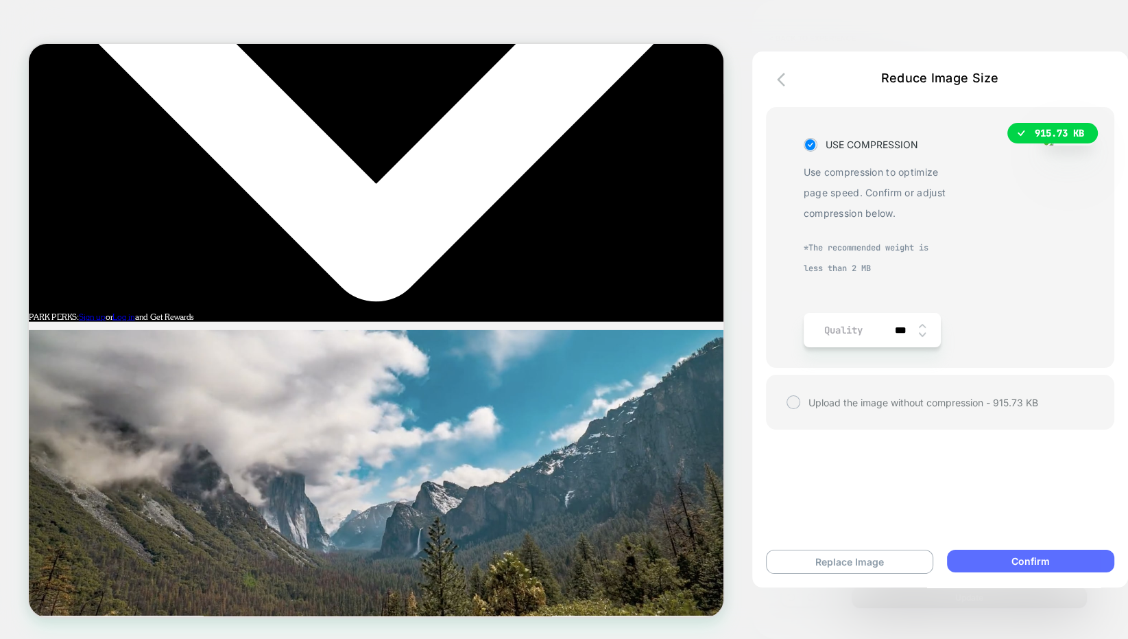
click at [1019, 554] on button "Confirm" at bounding box center [1030, 560] width 167 height 23
click at [838, 15] on div at bounding box center [564, 319] width 1128 height 639
click at [1003, 597] on div at bounding box center [564, 319] width 1128 height 639
click at [809, 16] on div at bounding box center [564, 319] width 1128 height 639
click at [780, 78] on icon "button" at bounding box center [785, 79] width 16 height 16
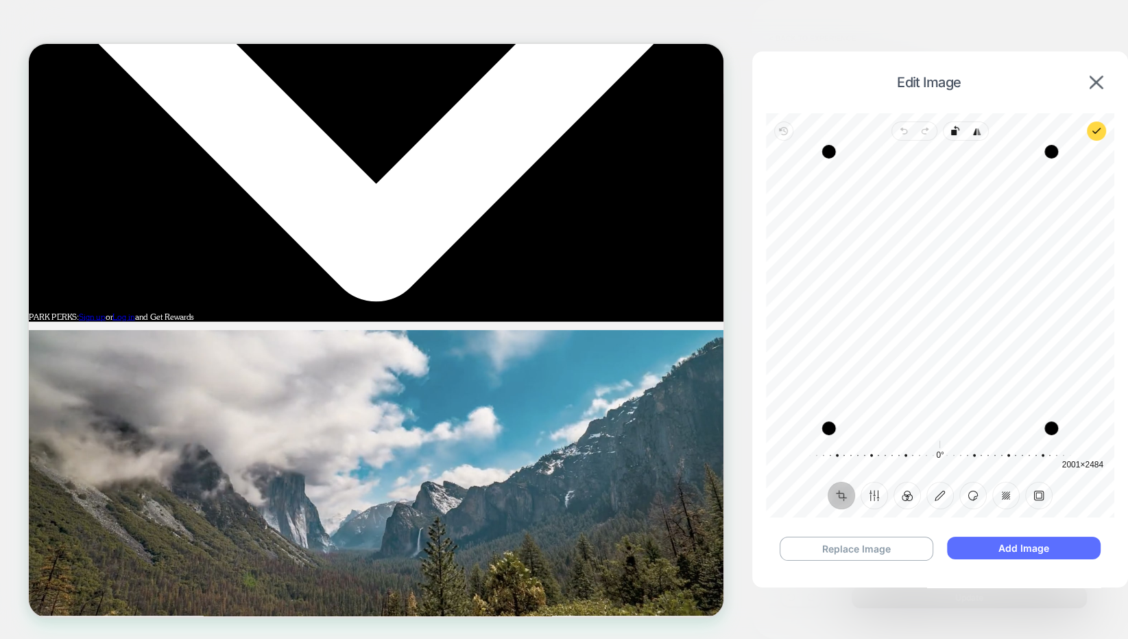
click at [1011, 545] on button "Add Image" at bounding box center [1024, 547] width 154 height 23
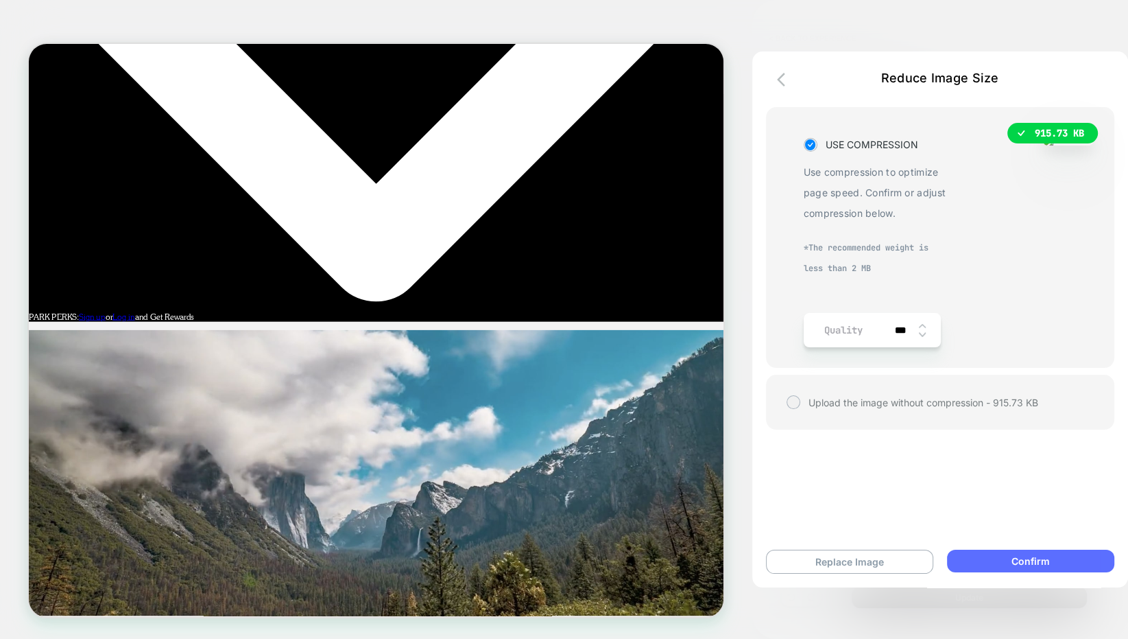
click at [991, 554] on button "Confirm" at bounding box center [1030, 560] width 167 height 23
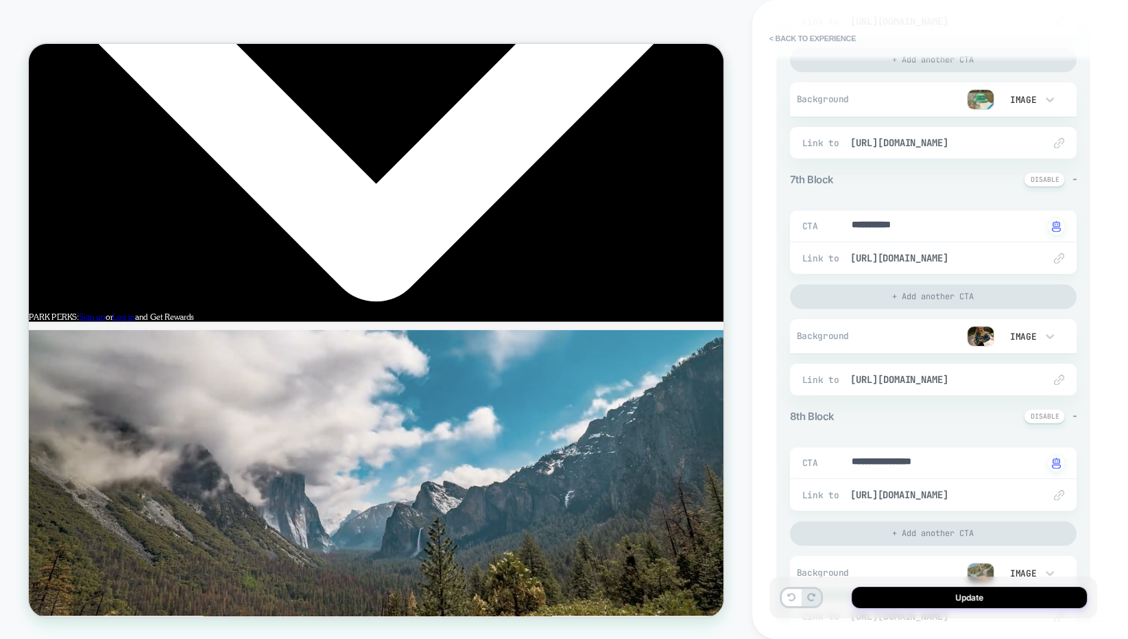
scroll to position [1511, 0]
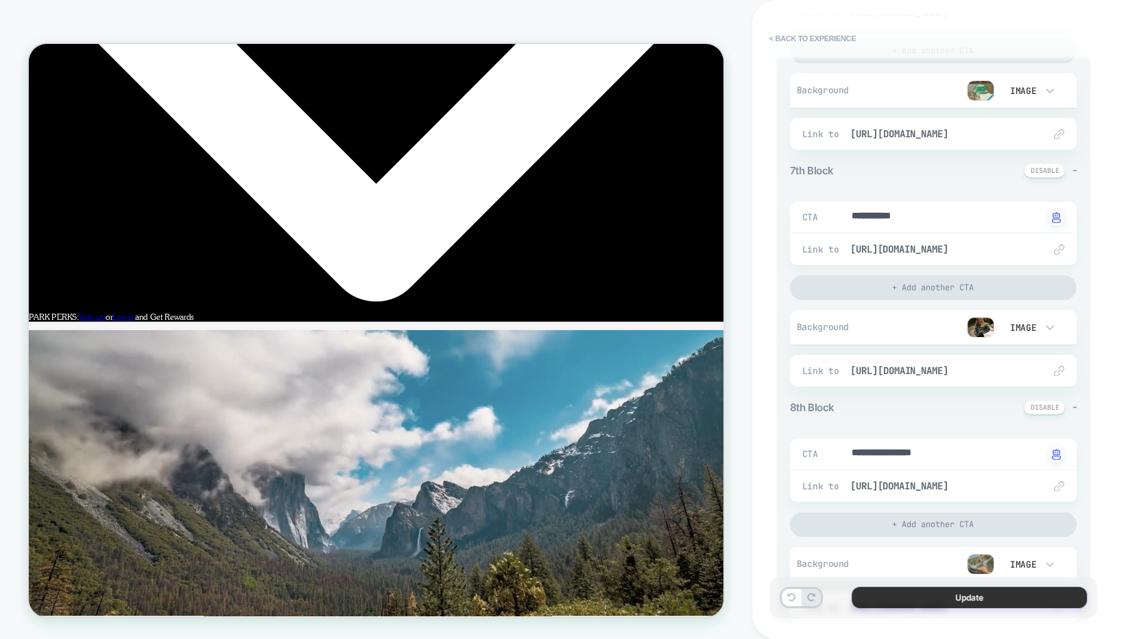
click at [919, 597] on button "Update" at bounding box center [969, 597] width 235 height 21
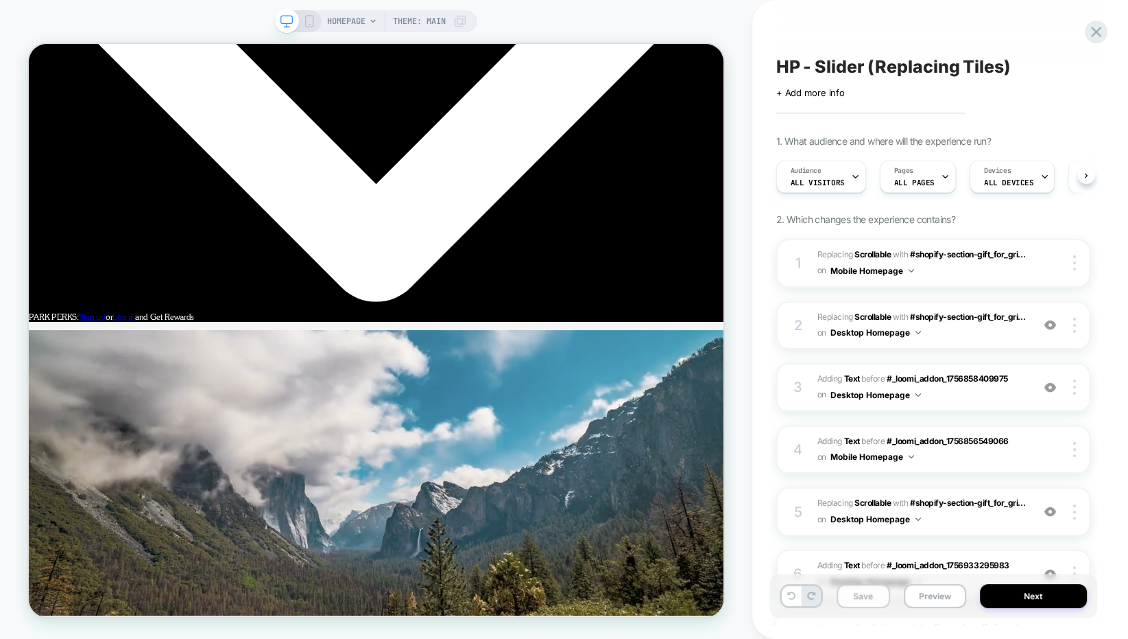
scroll to position [0, 1]
click at [867, 597] on button "Save" at bounding box center [864, 596] width 54 height 24
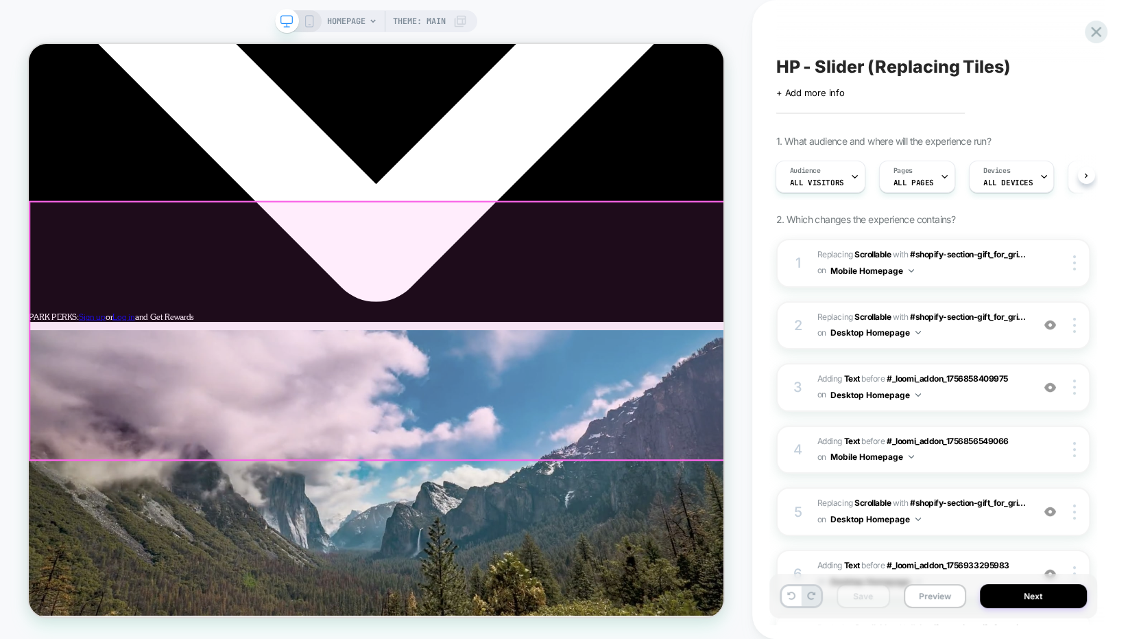
scroll to position [0, 568]
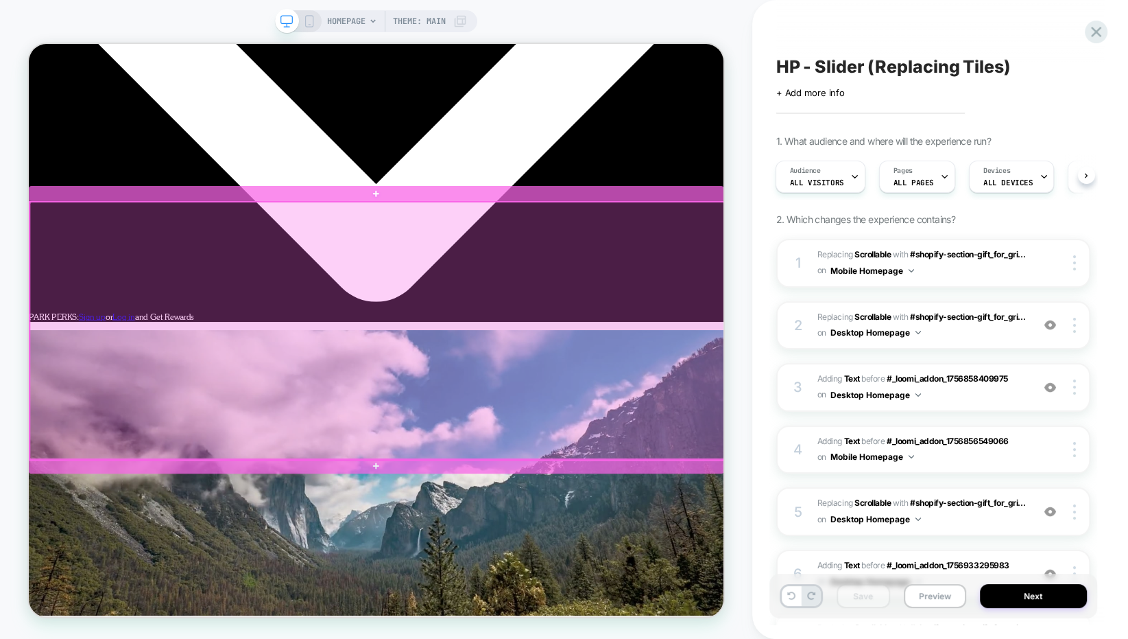
click at [915, 425] on div at bounding box center [493, 426] width 927 height 344
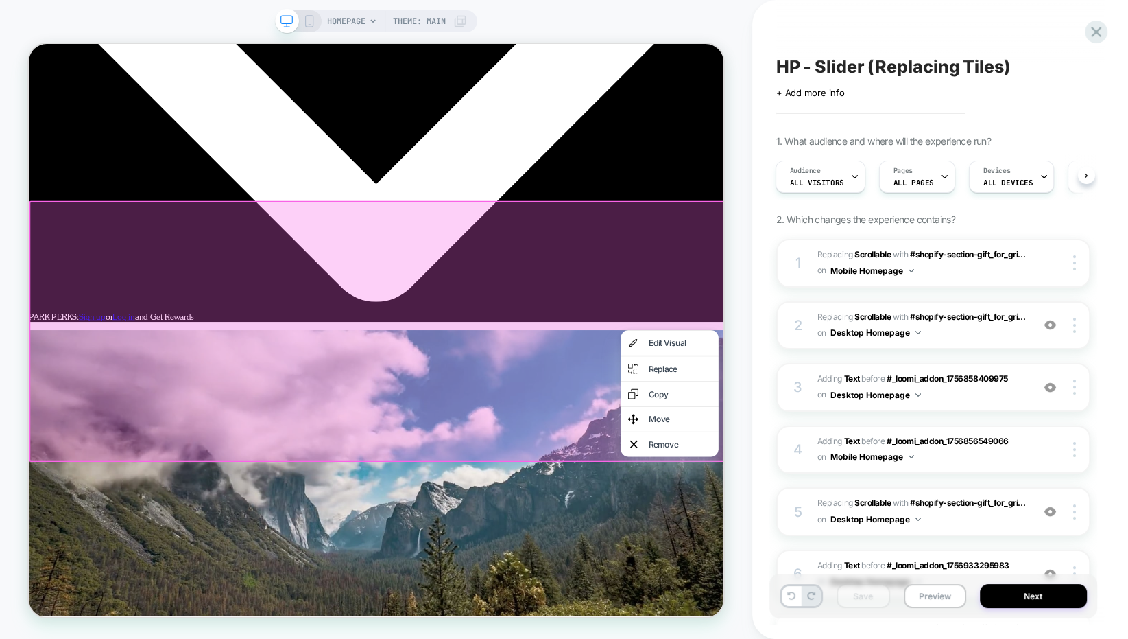
click at [915, 425] on div at bounding box center [883, 425] width 130 height 1
click at [733, 224] on div "HOMEPAGE Theme: MAIN" at bounding box center [376, 319] width 753 height 611
click at [733, 247] on div "HOMEPAGE Theme: MAIN" at bounding box center [376, 319] width 753 height 611
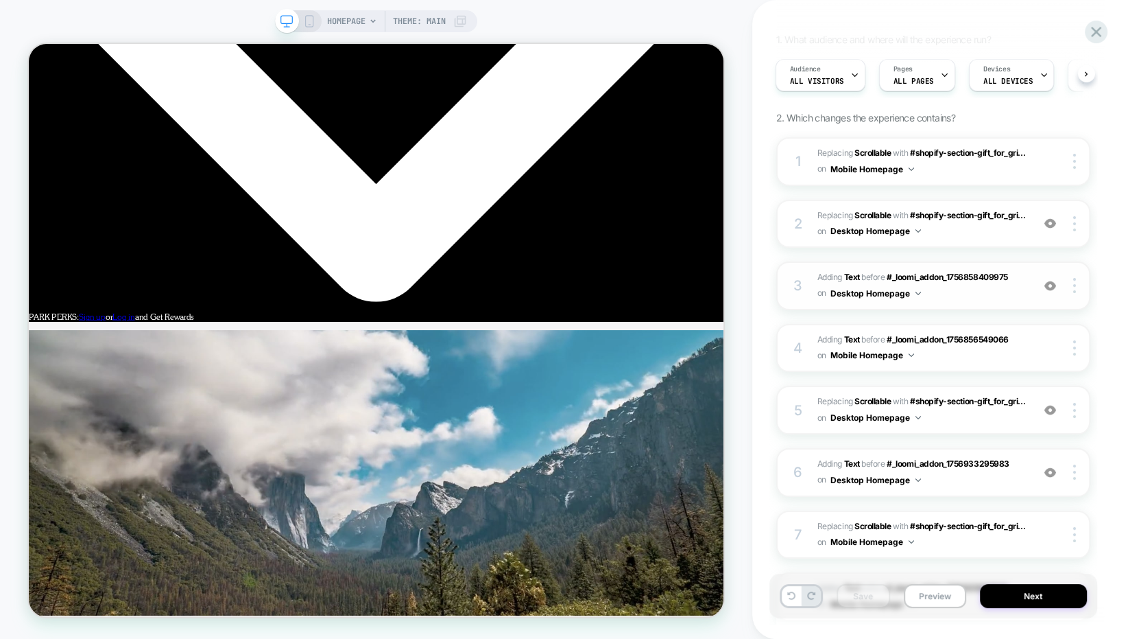
scroll to position [109, 0]
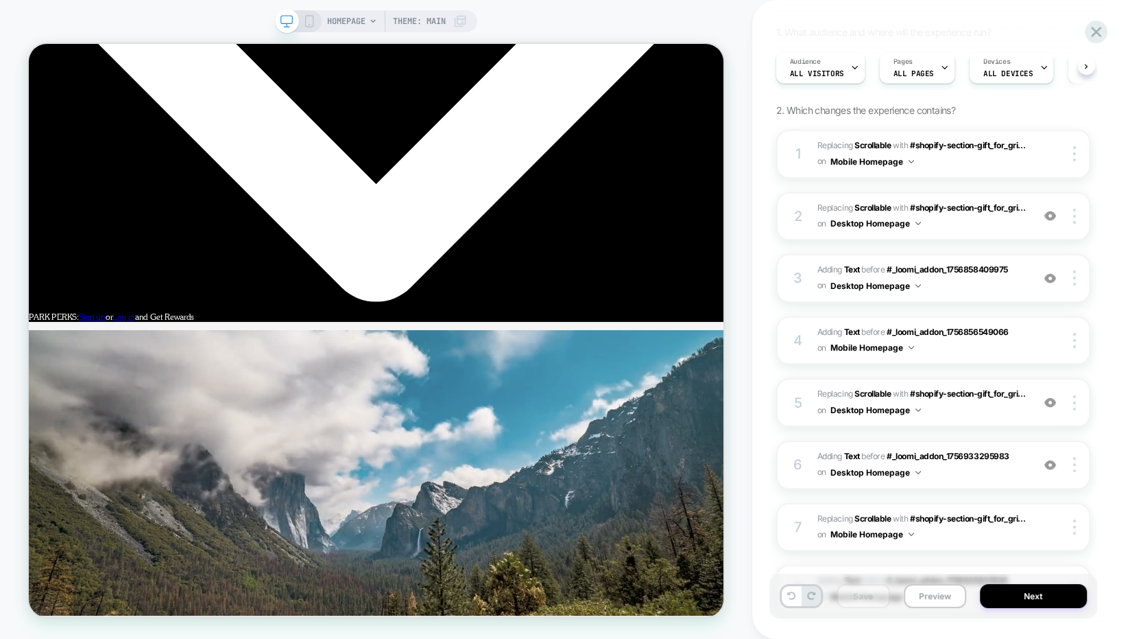
click at [303, 16] on icon at bounding box center [309, 21] width 12 height 12
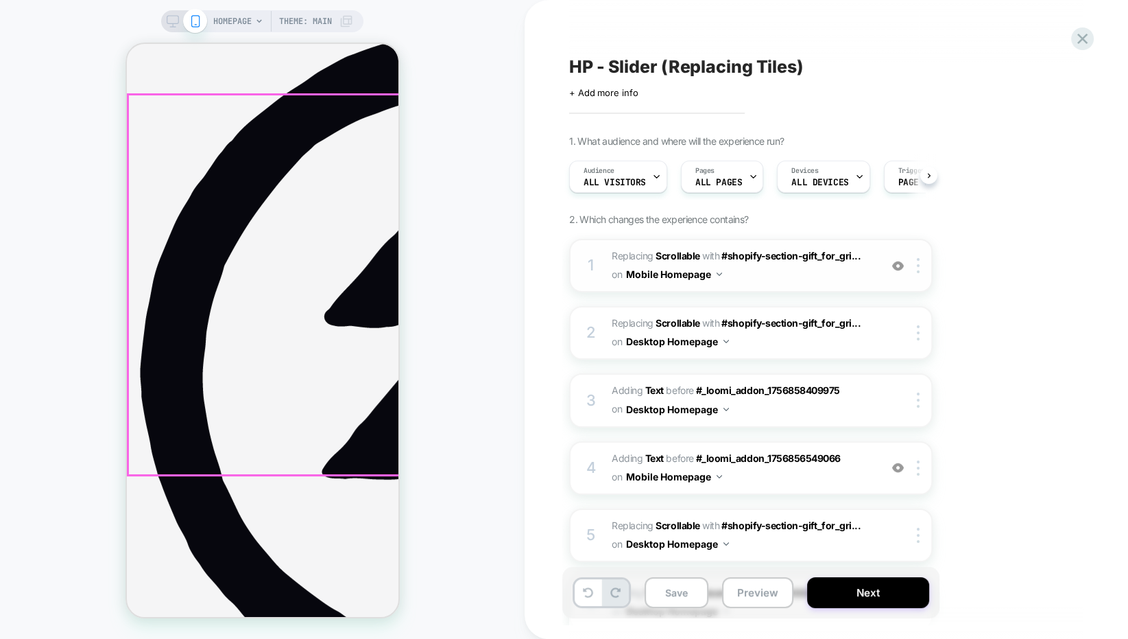
click at [822, 279] on span "#_loomi_addon_1756856549066 Replacing Scrollable WITH #shopify-section-gift_for…" at bounding box center [742, 265] width 261 height 37
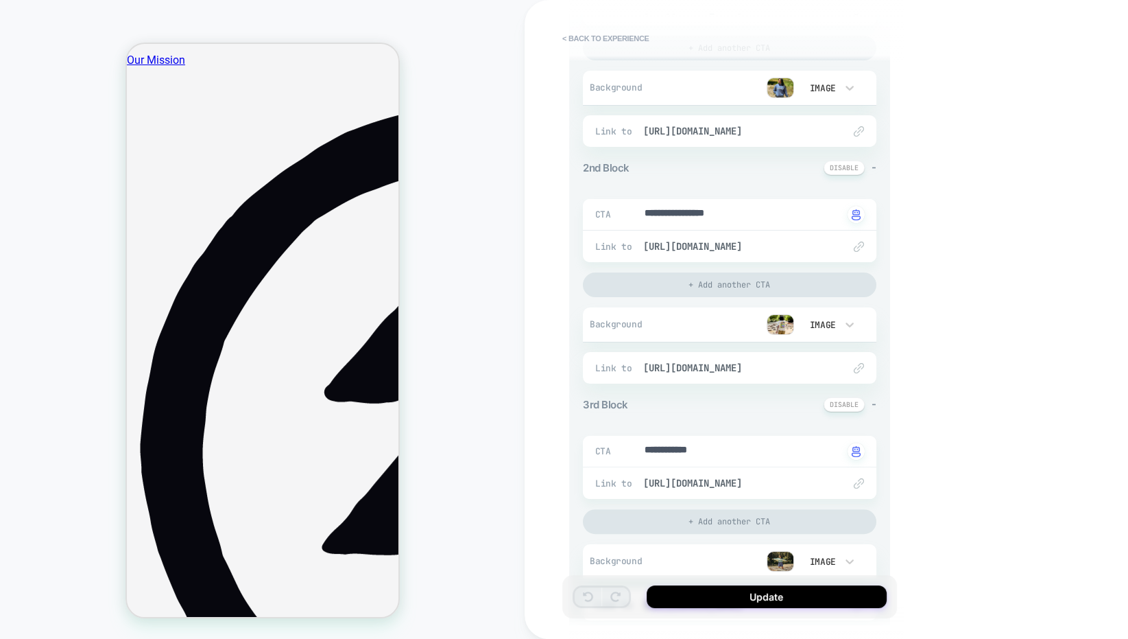
click at [781, 324] on img at bounding box center [780, 324] width 27 height 21
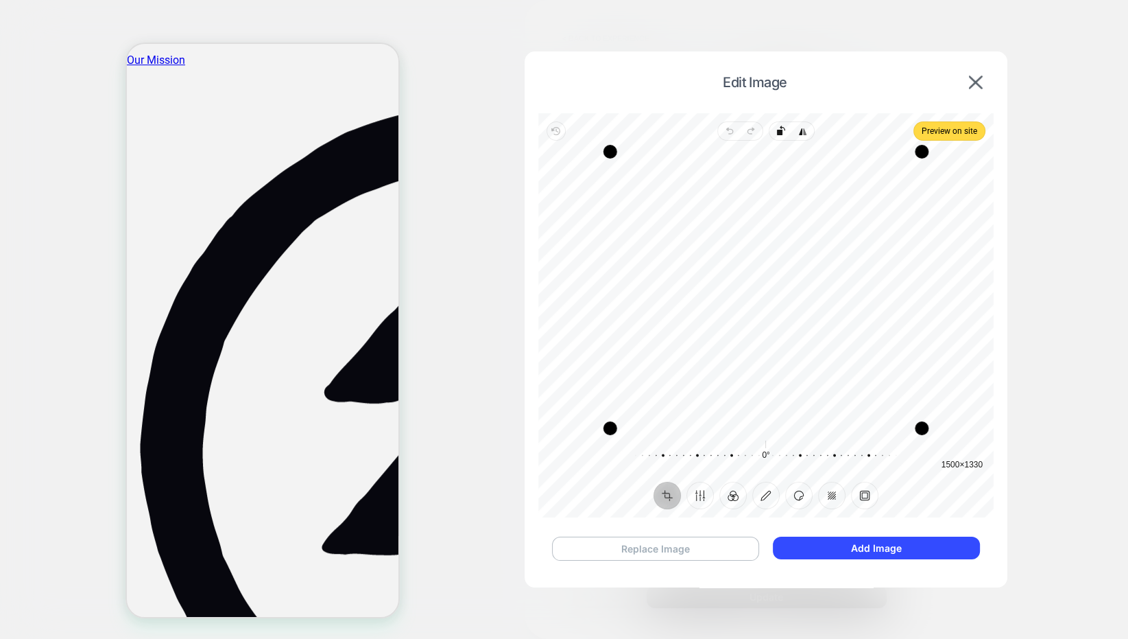
click at [693, 545] on button "Replace Image" at bounding box center [656, 548] width 208 height 24
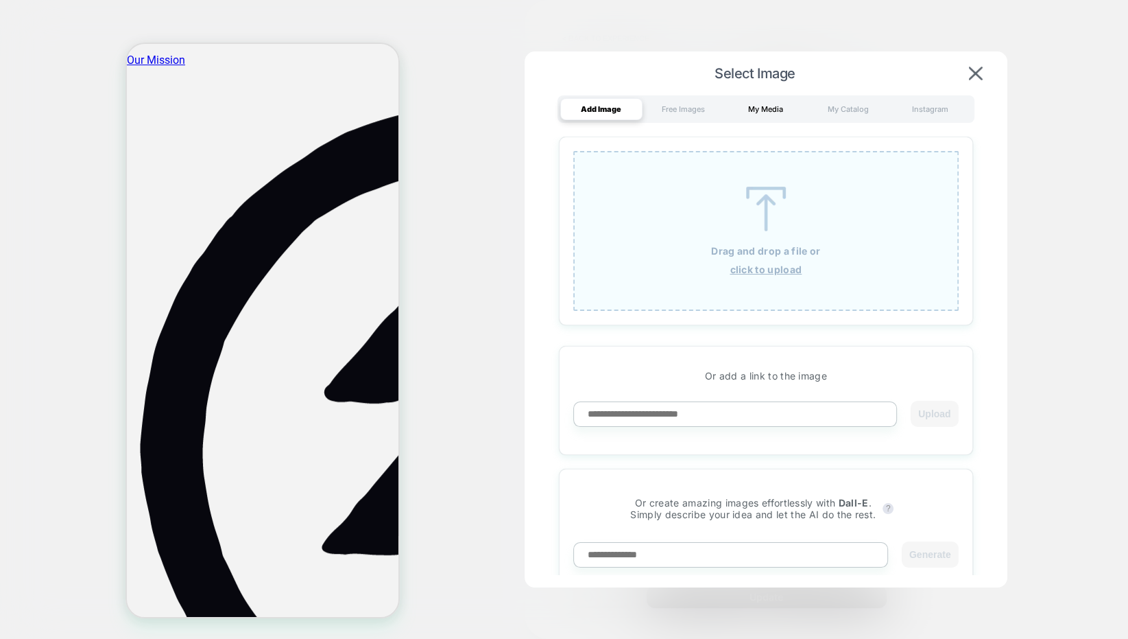
click at [769, 112] on div "My Media" at bounding box center [766, 109] width 82 height 22
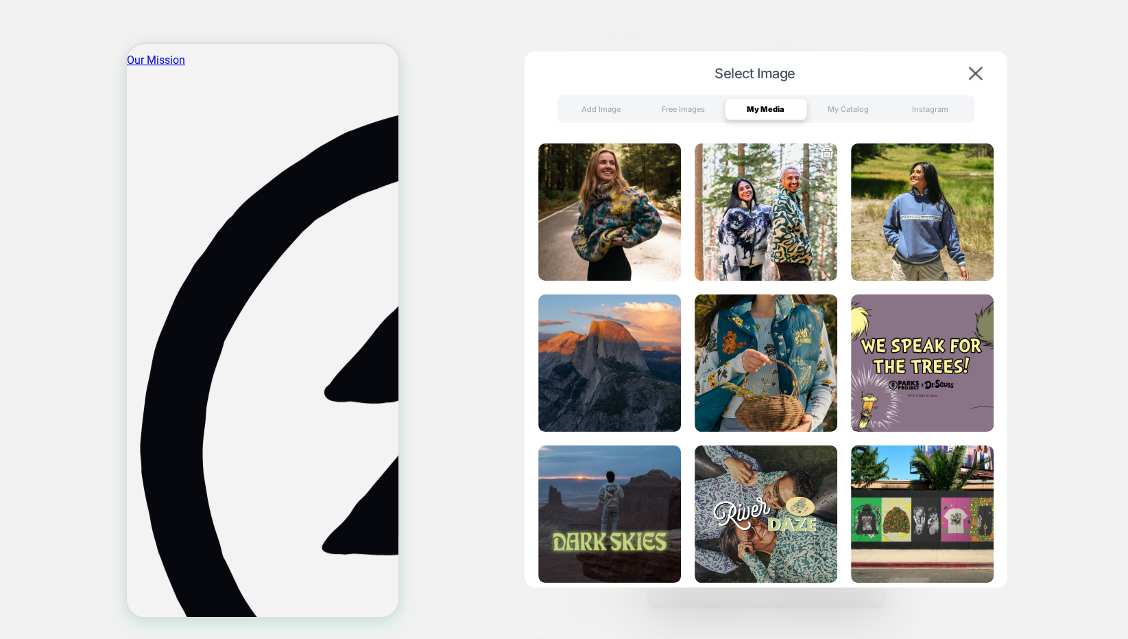
click at [774, 241] on img at bounding box center [766, 211] width 143 height 137
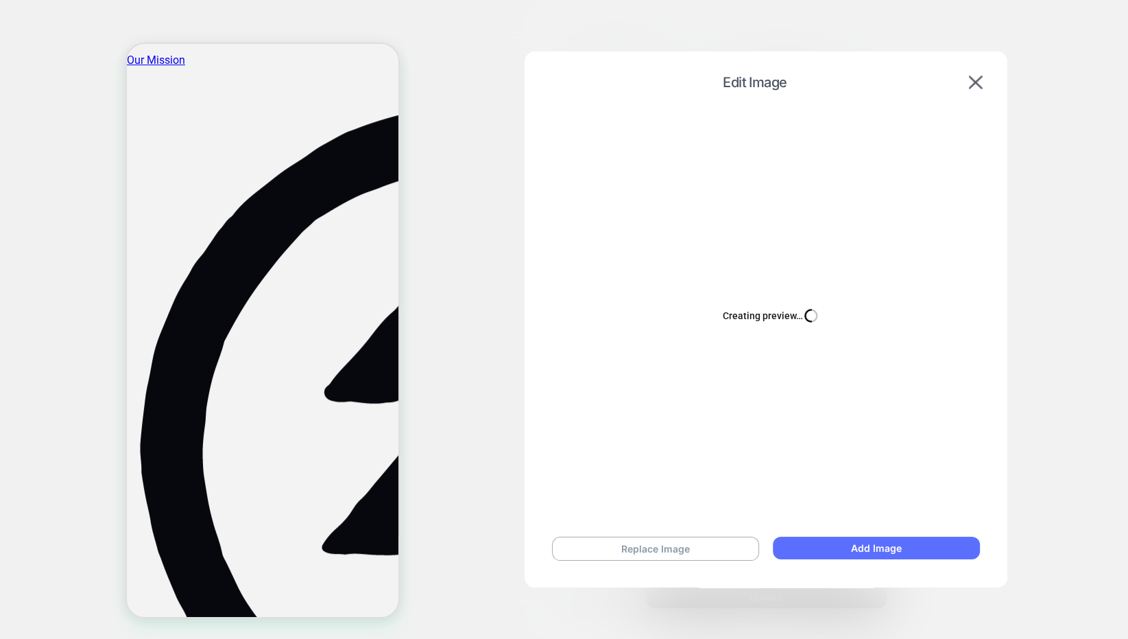
click at [869, 552] on button "Add Image" at bounding box center [876, 547] width 206 height 23
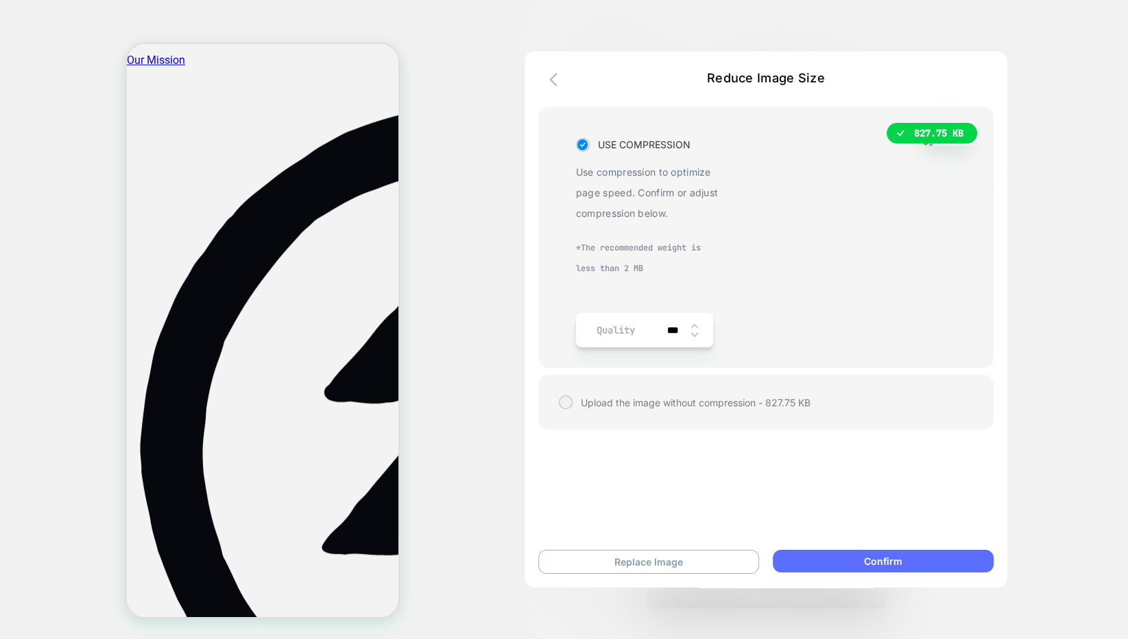
click at [864, 556] on button "Confirm" at bounding box center [883, 560] width 220 height 23
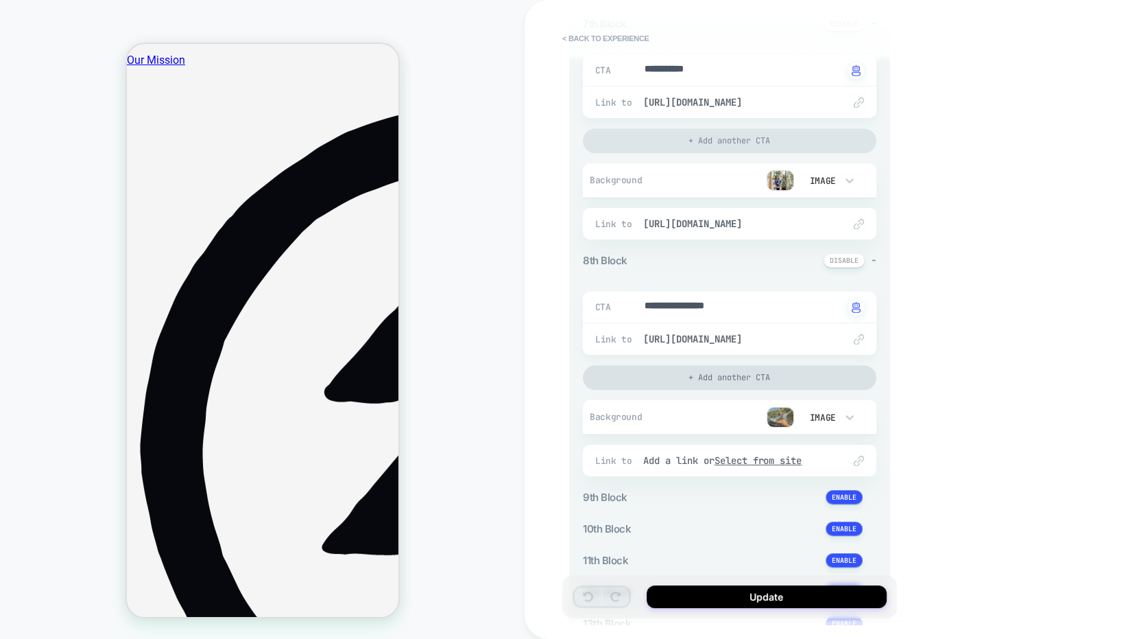
scroll to position [1539, 0]
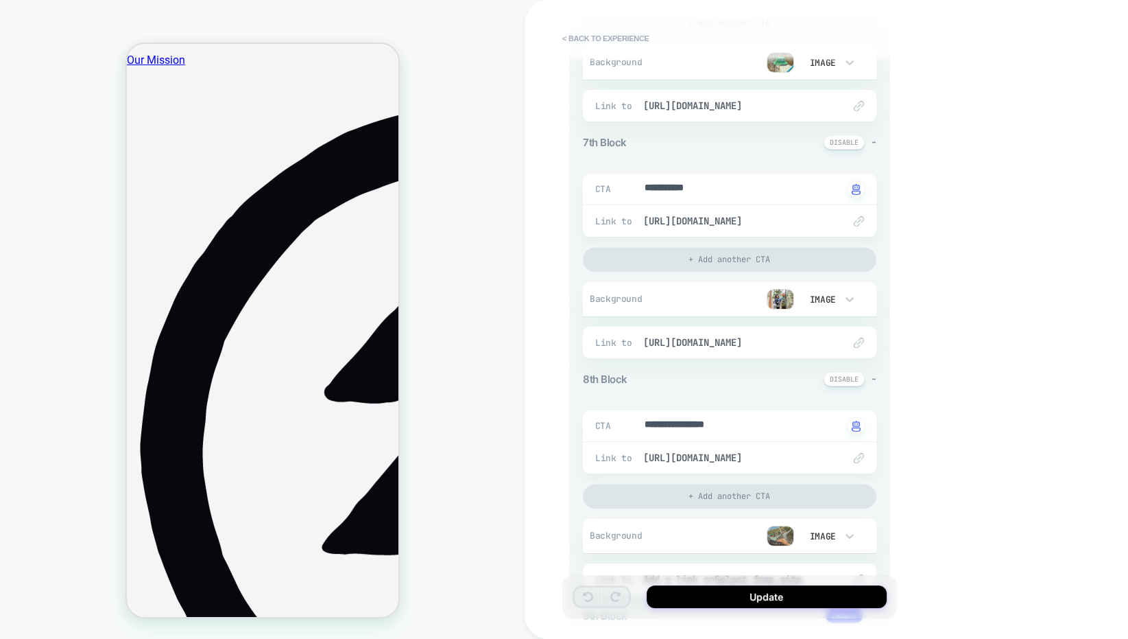
click at [781, 298] on img at bounding box center [780, 299] width 27 height 21
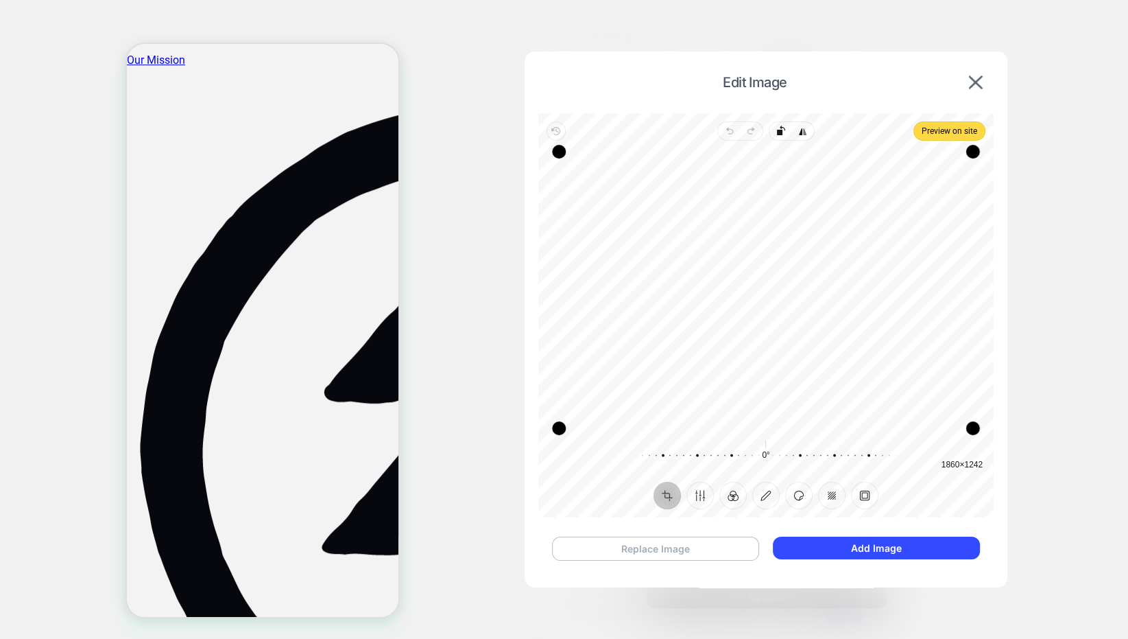
click at [670, 536] on button "Replace Image" at bounding box center [656, 548] width 208 height 24
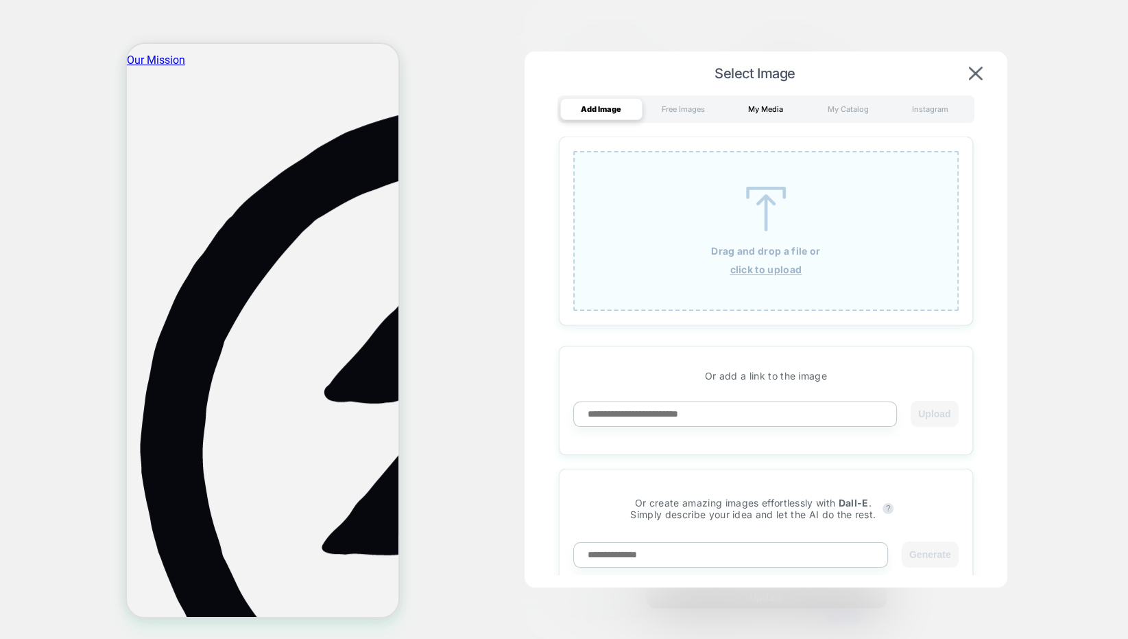
click at [755, 110] on div "My Media" at bounding box center [766, 109] width 82 height 22
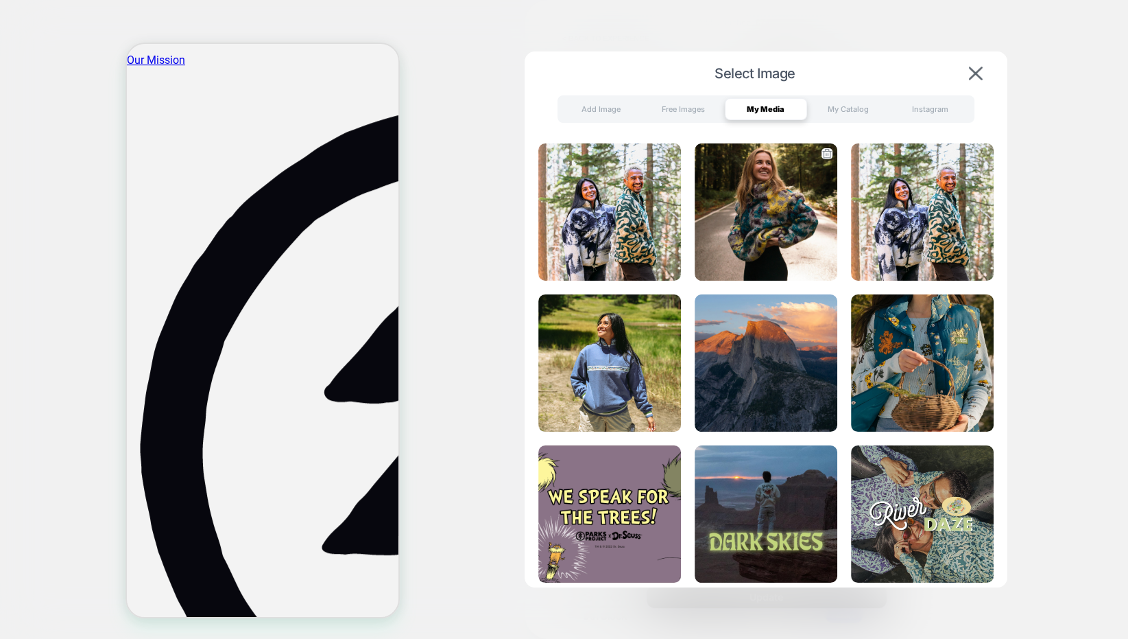
click at [785, 206] on img at bounding box center [766, 211] width 143 height 137
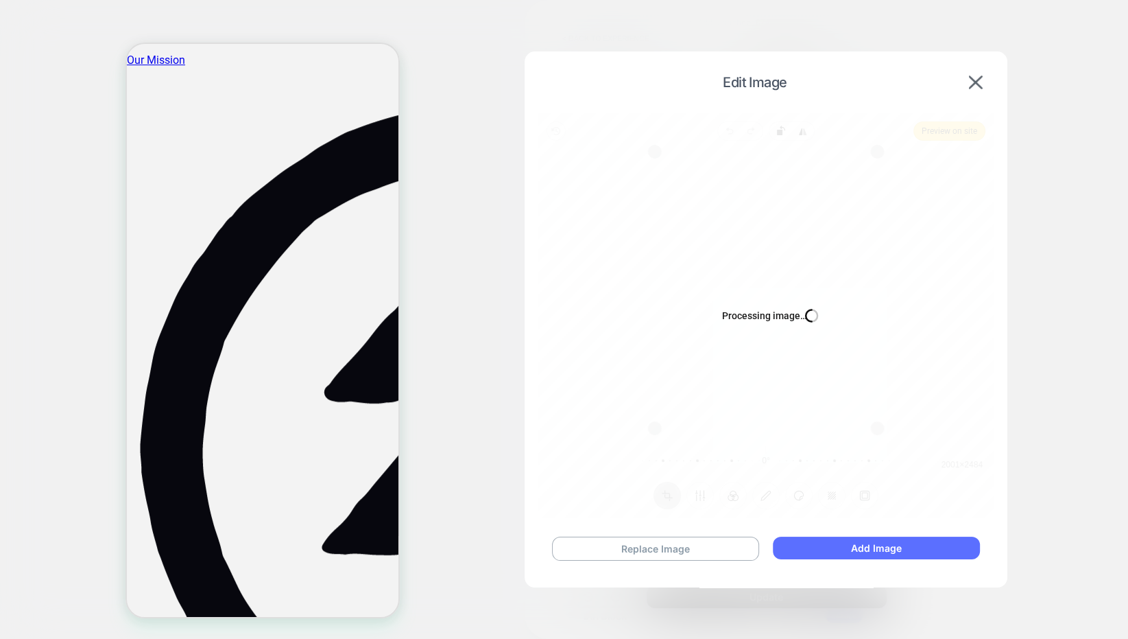
click at [905, 549] on button "Add Image" at bounding box center [876, 547] width 206 height 23
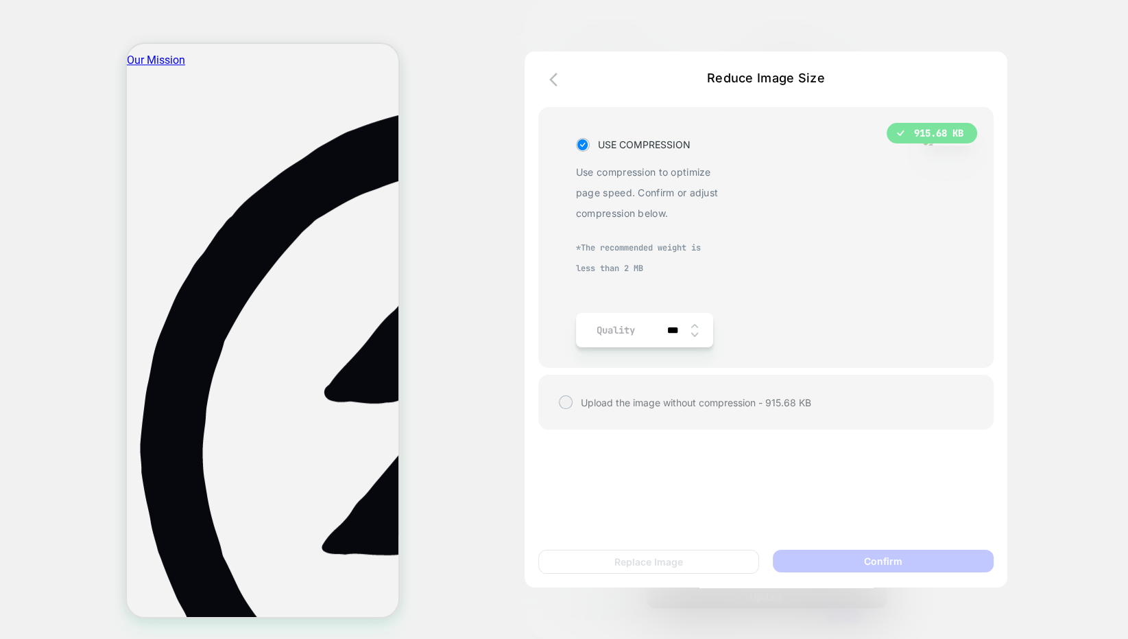
drag, startPoint x: 357, startPoint y: 335, endPoint x: 137, endPoint y: 335, distance: 220.9
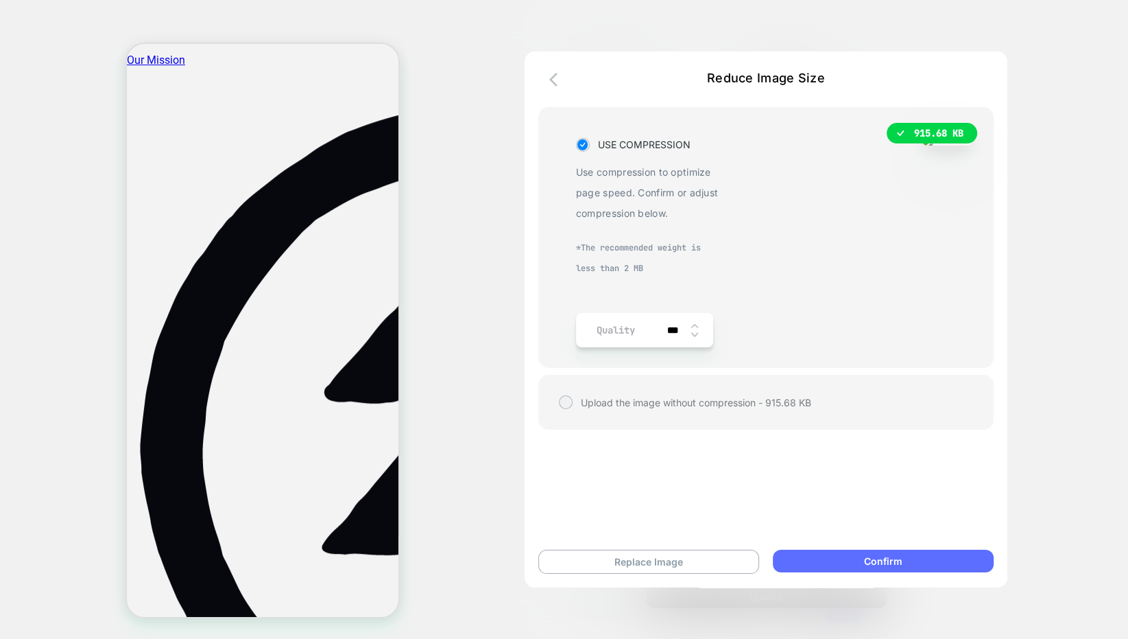
click at [824, 562] on button "Confirm" at bounding box center [883, 560] width 220 height 23
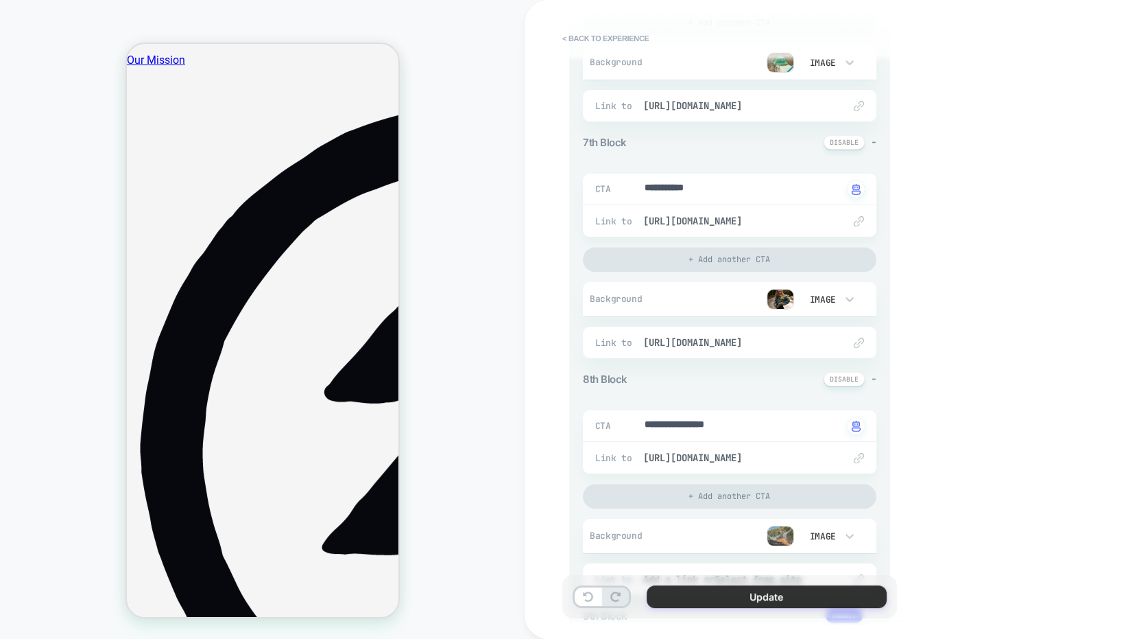
click at [801, 598] on button "Update" at bounding box center [767, 596] width 240 height 23
type textarea "*"
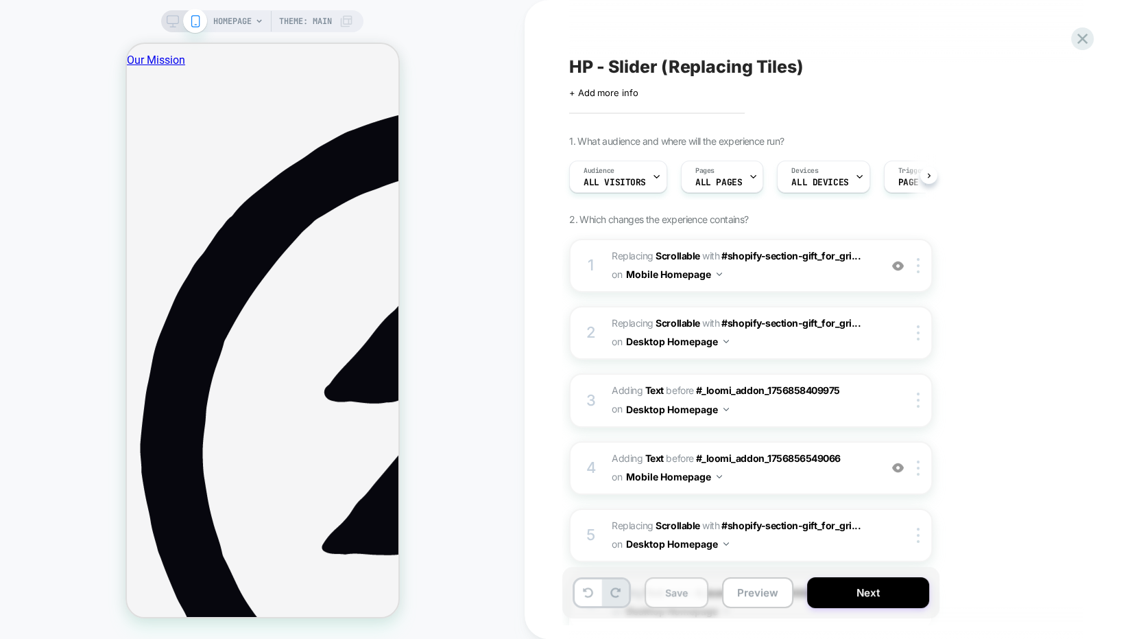
scroll to position [0, 1]
click at [676, 591] on button "Save" at bounding box center [677, 592] width 64 height 31
click at [737, 602] on button "Preview" at bounding box center [757, 592] width 71 height 31
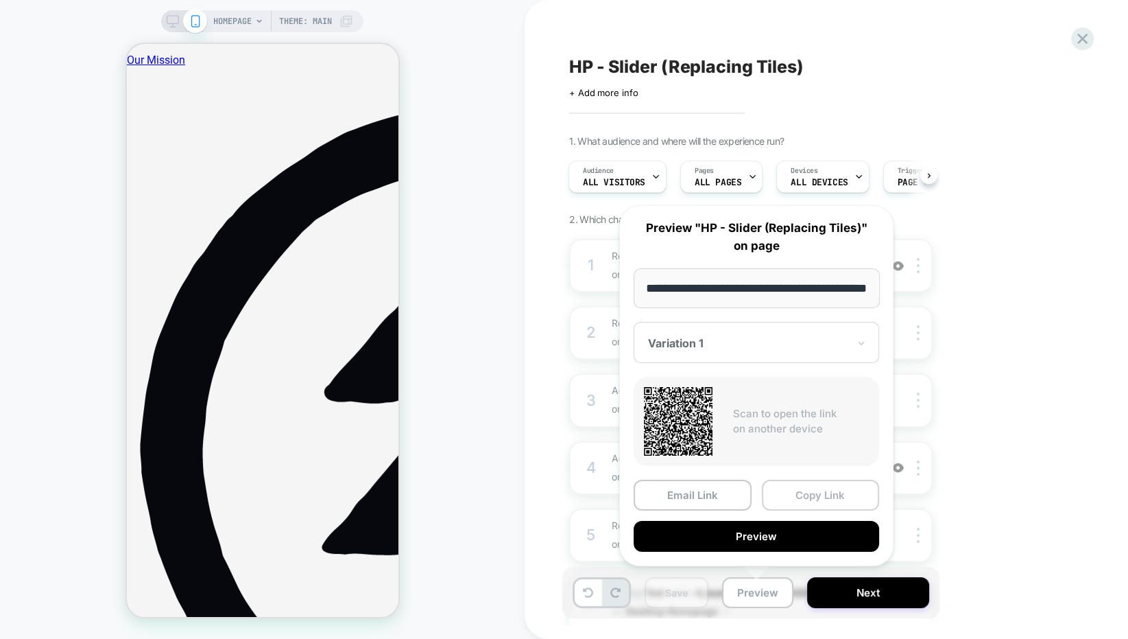
scroll to position [0, 0]
click at [820, 494] on button "Copy Link" at bounding box center [821, 494] width 118 height 31
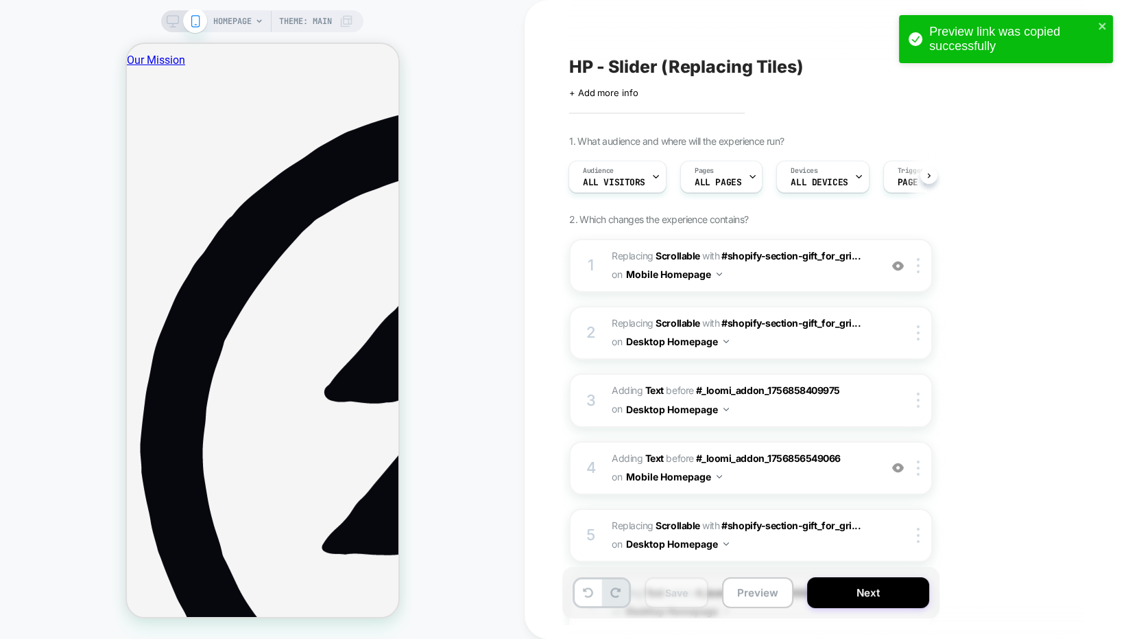
scroll to position [0, 2]
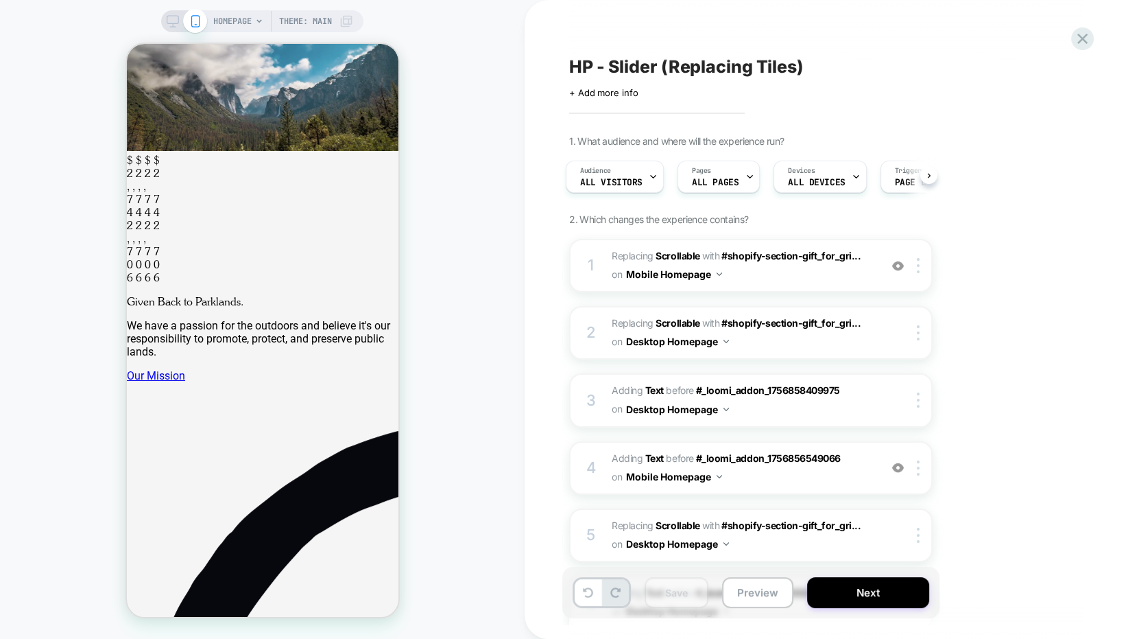
scroll to position [0, 0]
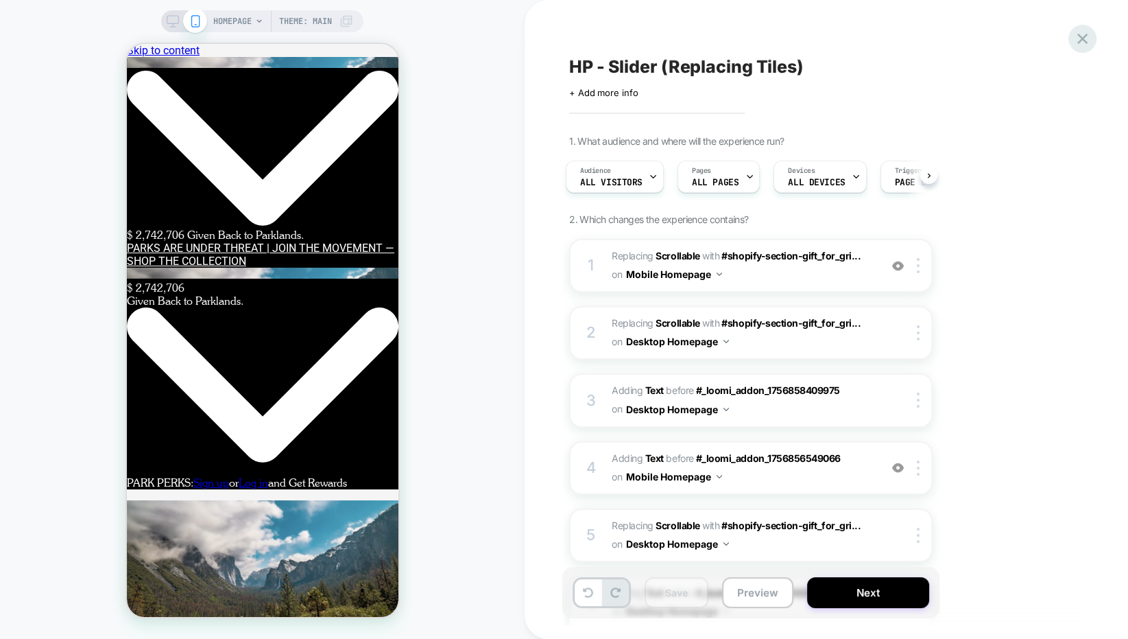
click at [1083, 38] on icon at bounding box center [1083, 39] width 10 height 10
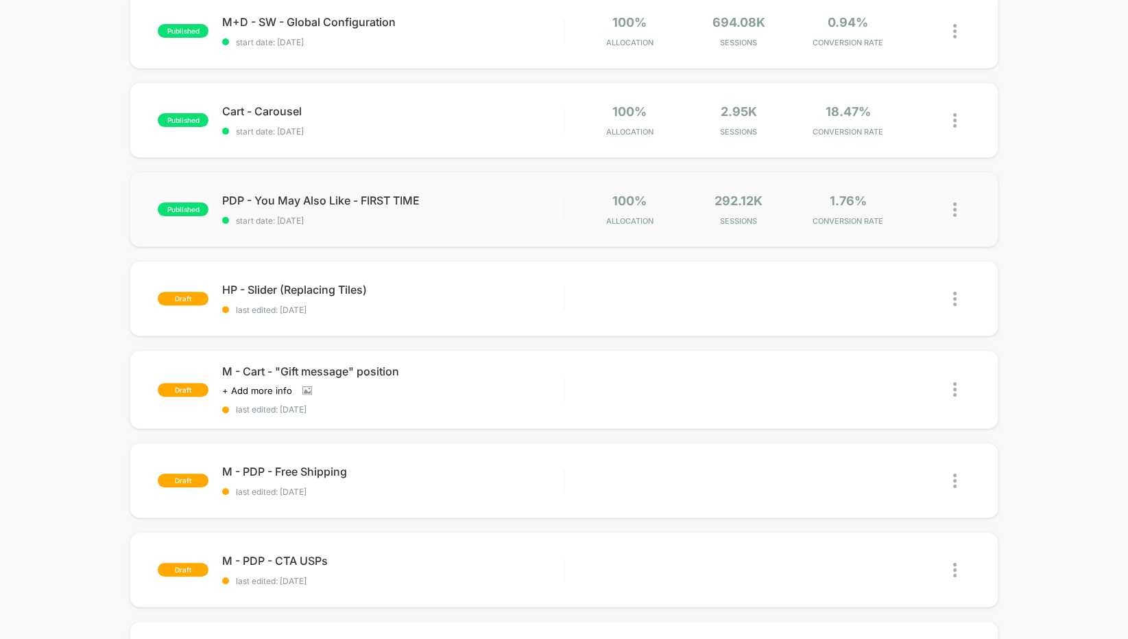
scroll to position [376, 0]
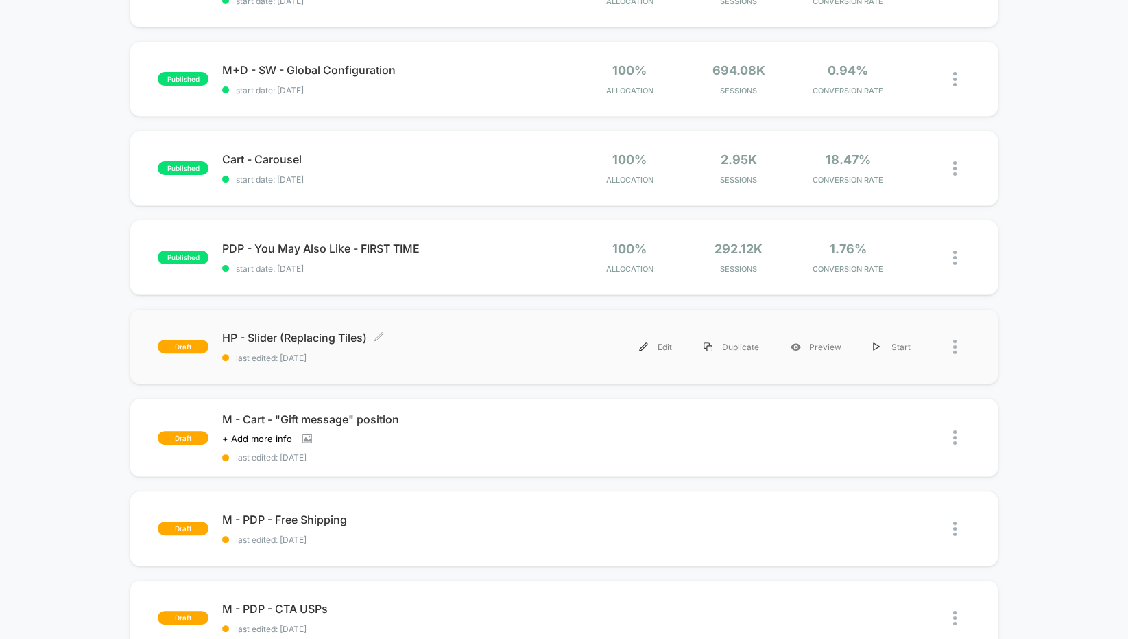
click at [460, 344] on div "HP - Slider (Replacing Tiles) Click to edit experience details Click to edit ex…" at bounding box center [393, 347] width 342 height 32
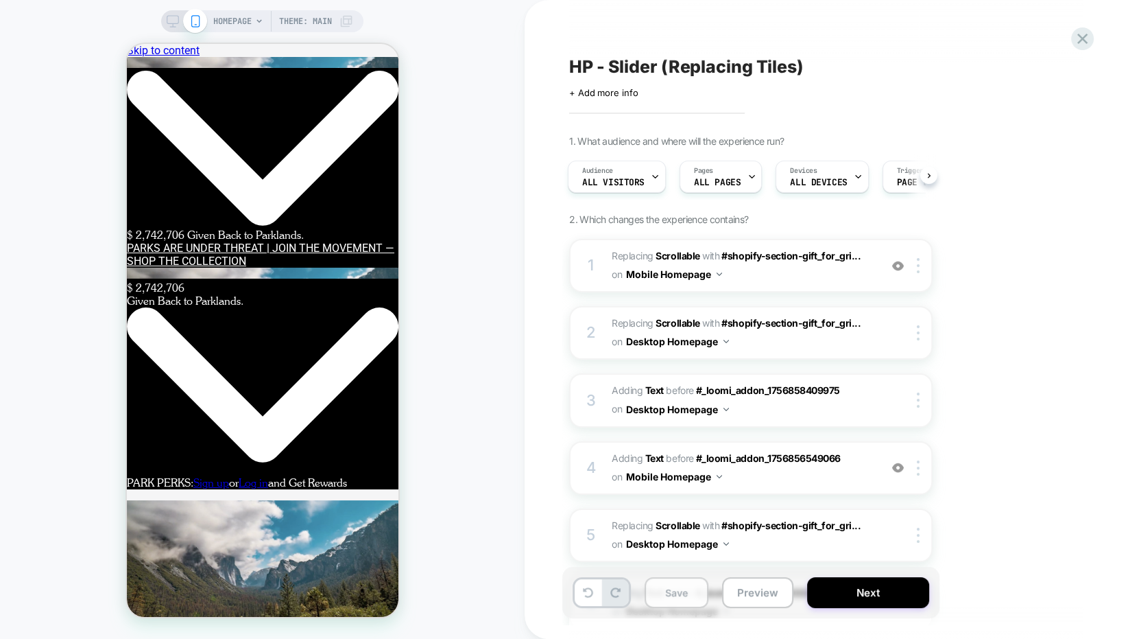
click at [676, 587] on button "Save" at bounding box center [677, 592] width 64 height 31
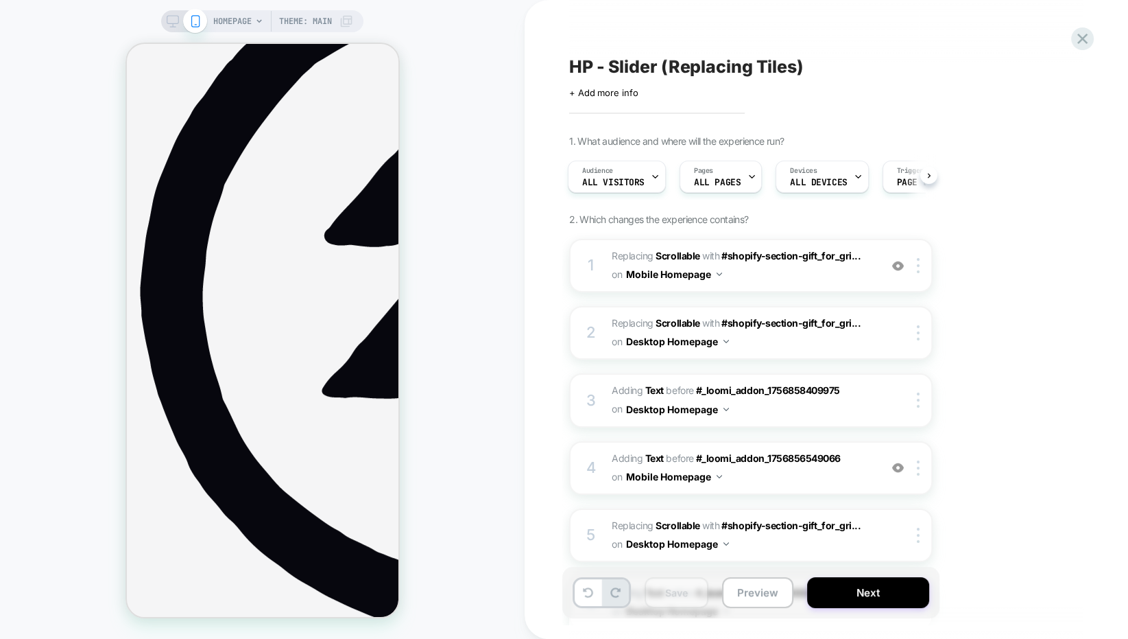
scroll to position [916, 0]
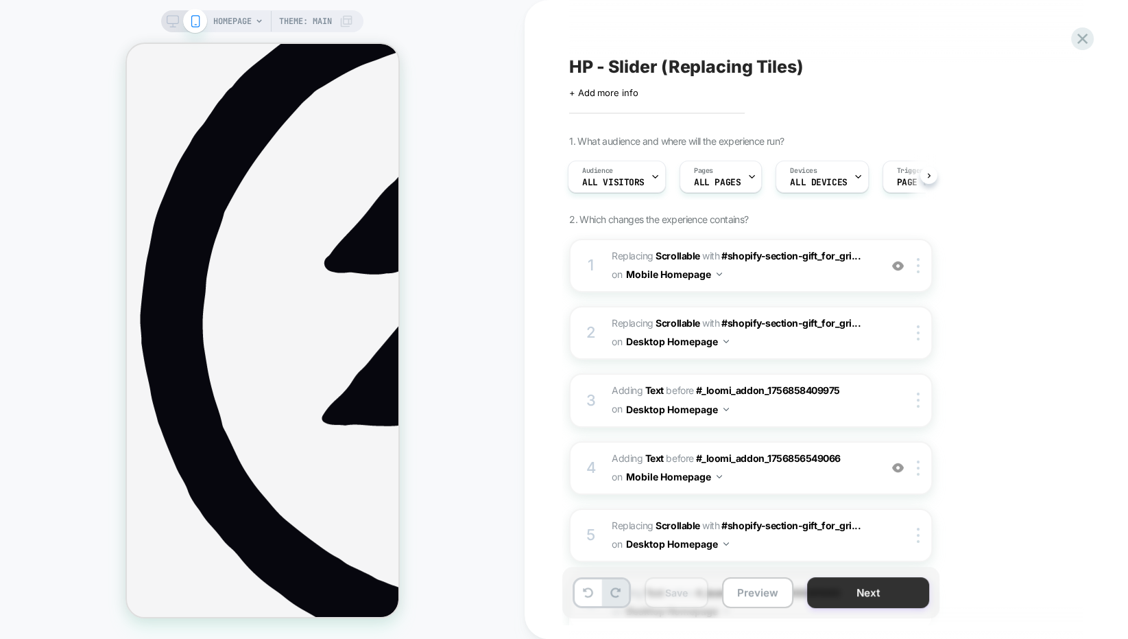
click at [881, 599] on button "Next" at bounding box center [868, 592] width 122 height 31
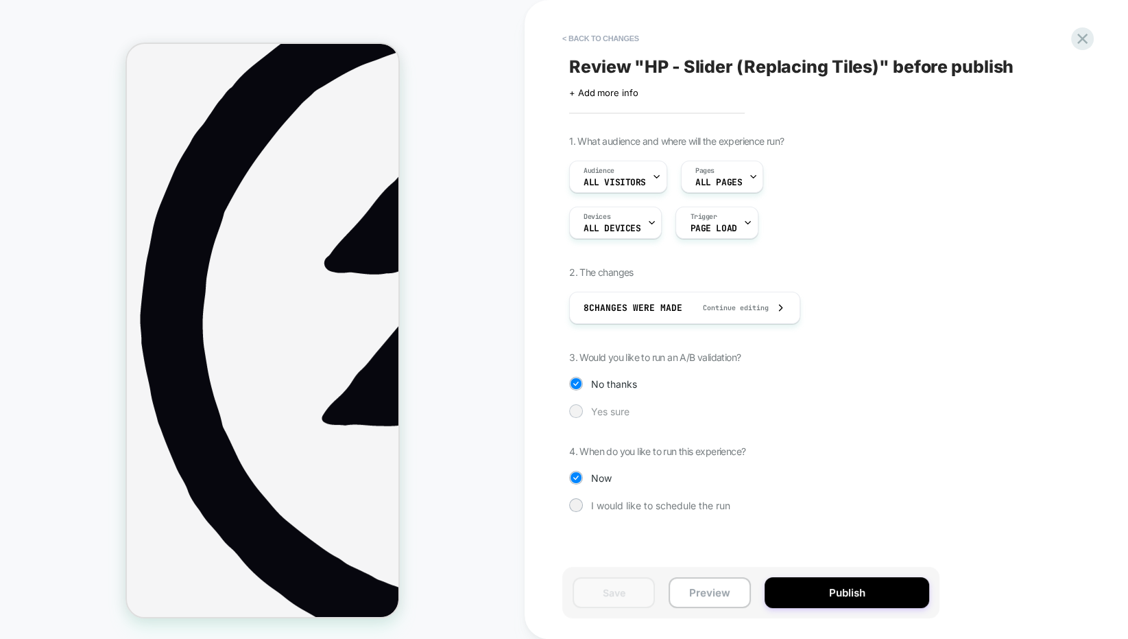
click at [600, 409] on span "Yes sure" at bounding box center [610, 411] width 38 height 12
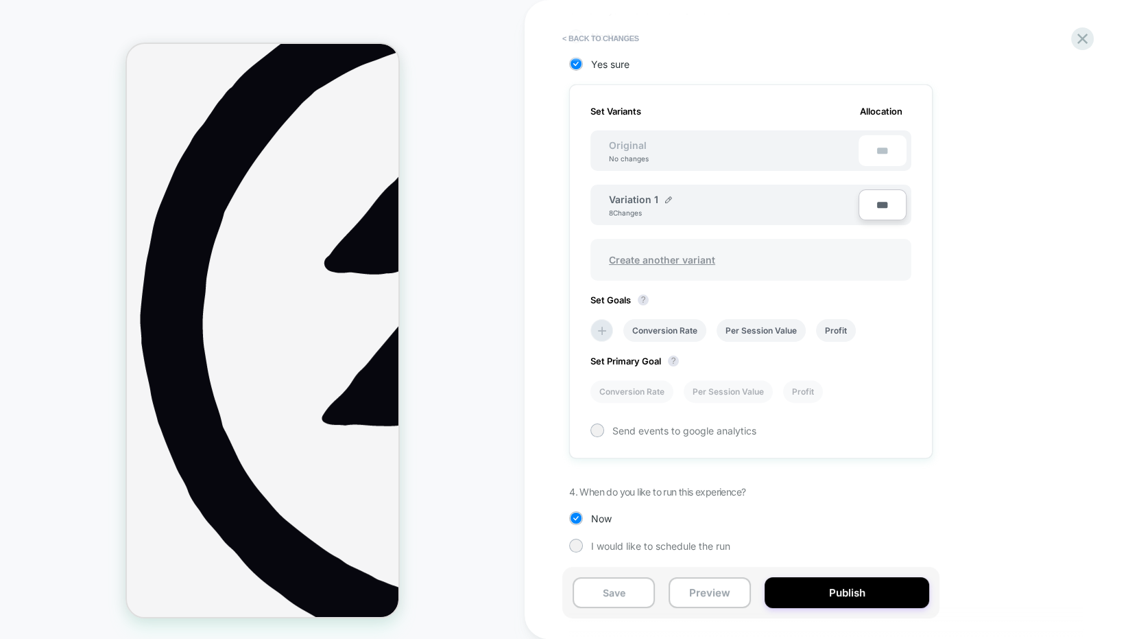
scroll to position [348, 0]
click at [662, 336] on li "Conversion Rate" at bounding box center [665, 329] width 83 height 23
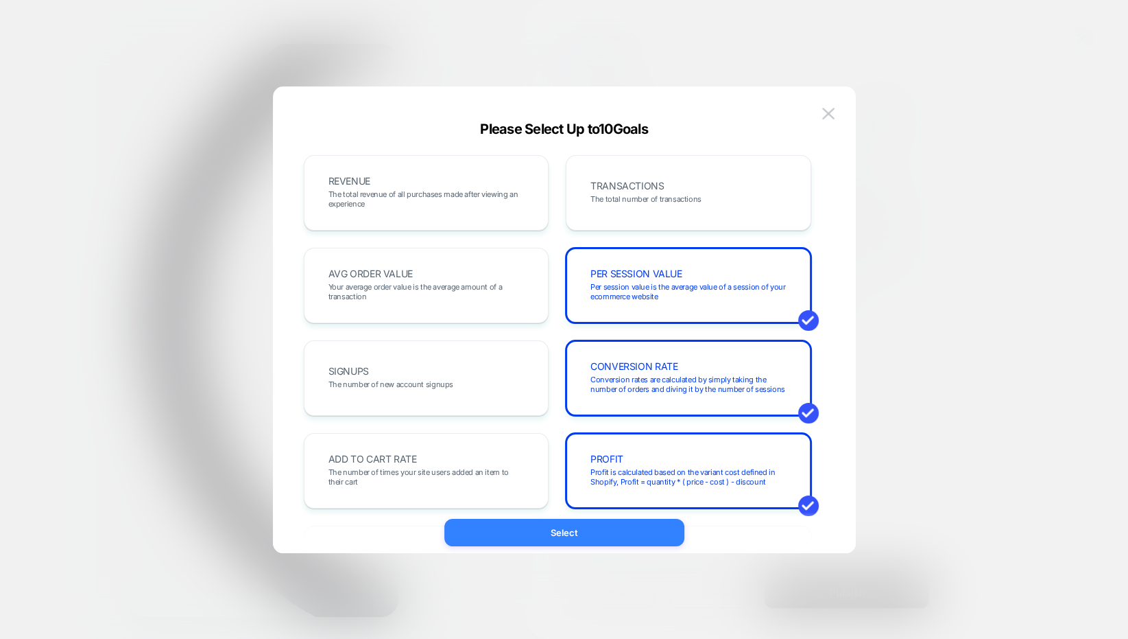
click at [580, 534] on button "Select" at bounding box center [565, 532] width 240 height 27
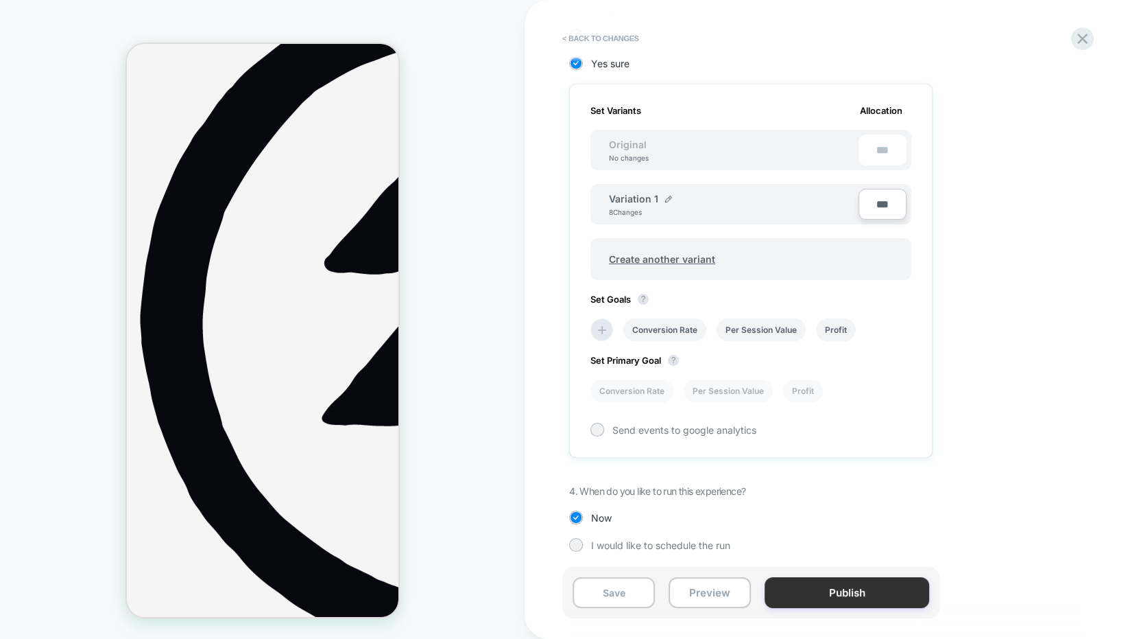
click at [840, 590] on button "Publish" at bounding box center [847, 592] width 165 height 31
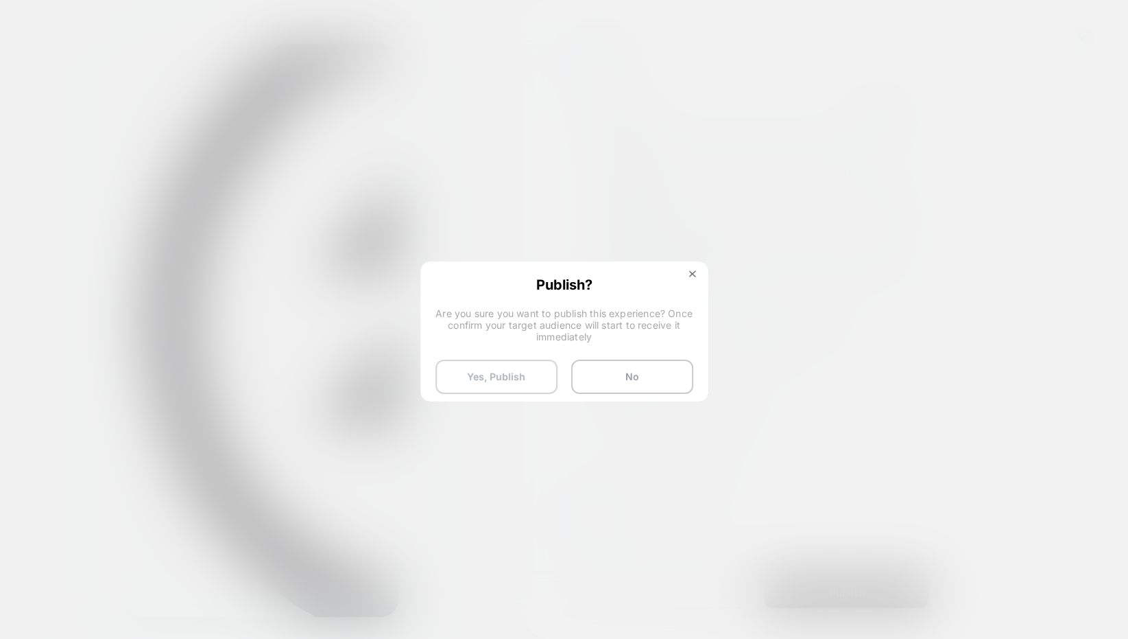
click at [532, 366] on button "Yes, Publish" at bounding box center [497, 376] width 122 height 34
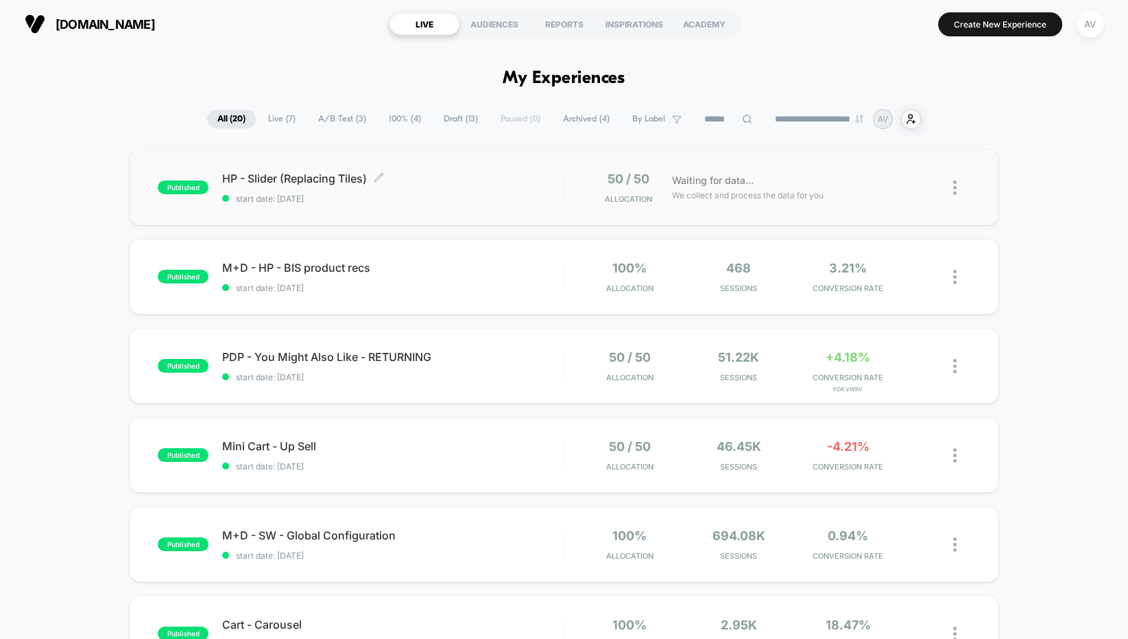
click at [412, 175] on span "HP - Slider (Replacing Tiles) Click to edit experience details" at bounding box center [393, 178] width 342 height 14
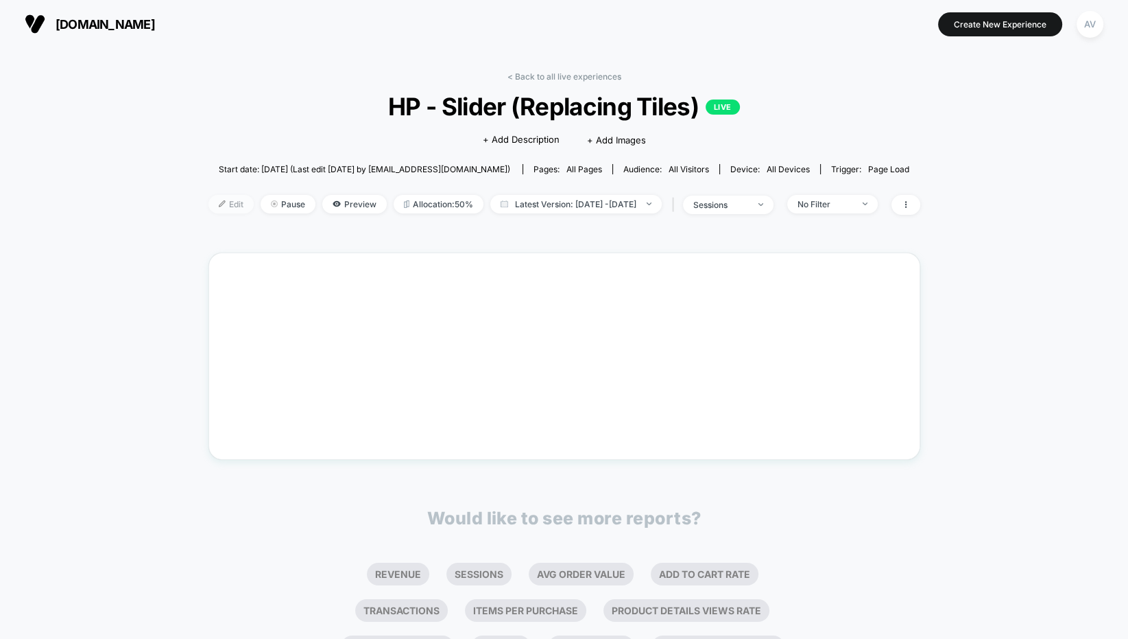
click at [222, 202] on span "Edit" at bounding box center [231, 204] width 45 height 19
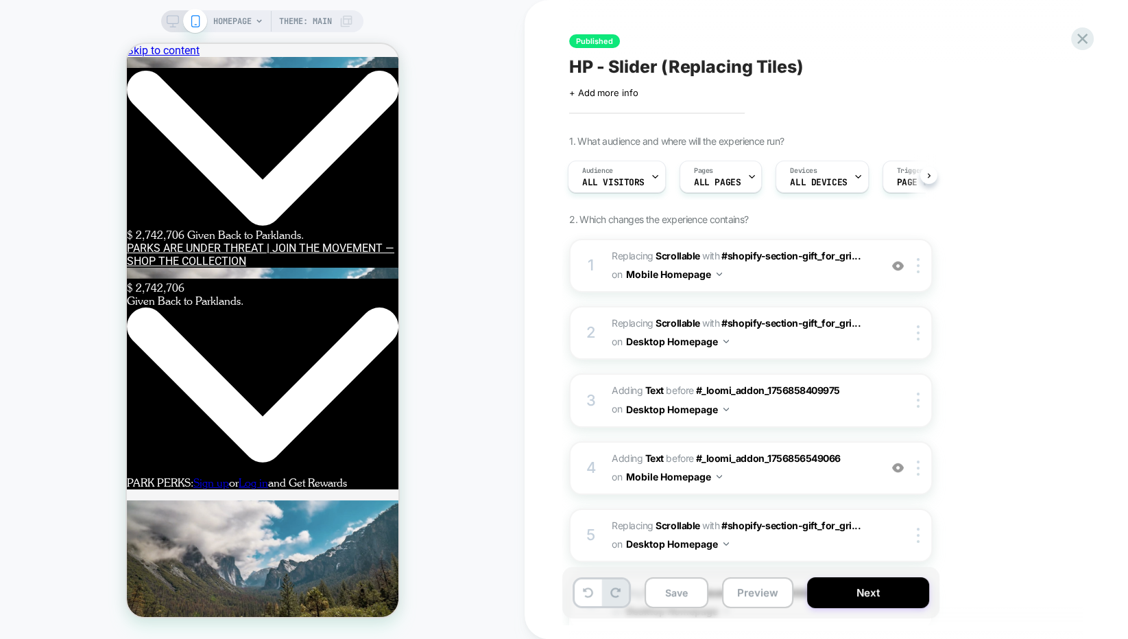
scroll to position [56, 272]
